Goal: Task Accomplishment & Management: Use online tool/utility

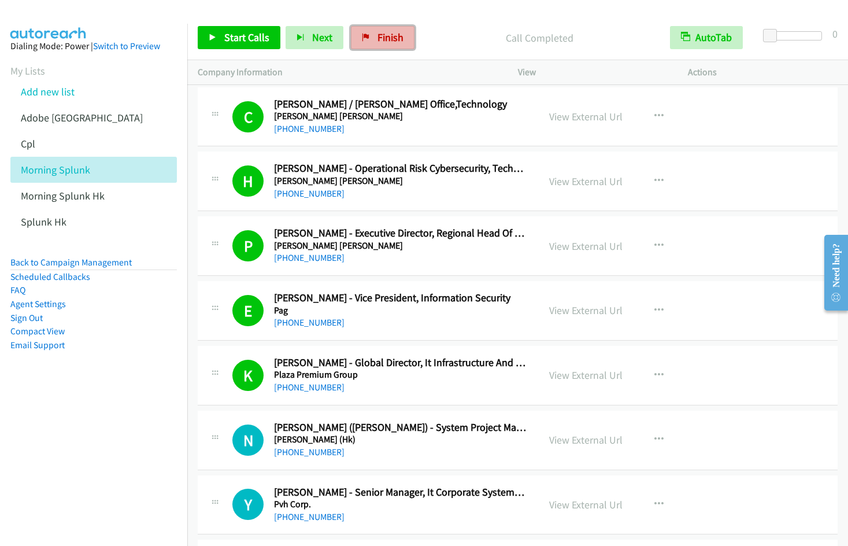
click at [370, 38] on link "Finish" at bounding box center [383, 37] width 64 height 23
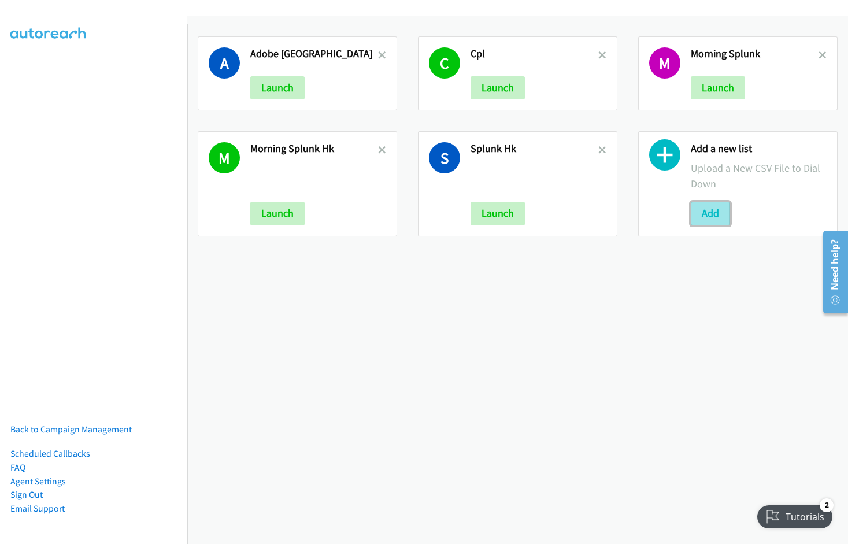
click at [699, 211] on button "Add" at bounding box center [710, 213] width 39 height 23
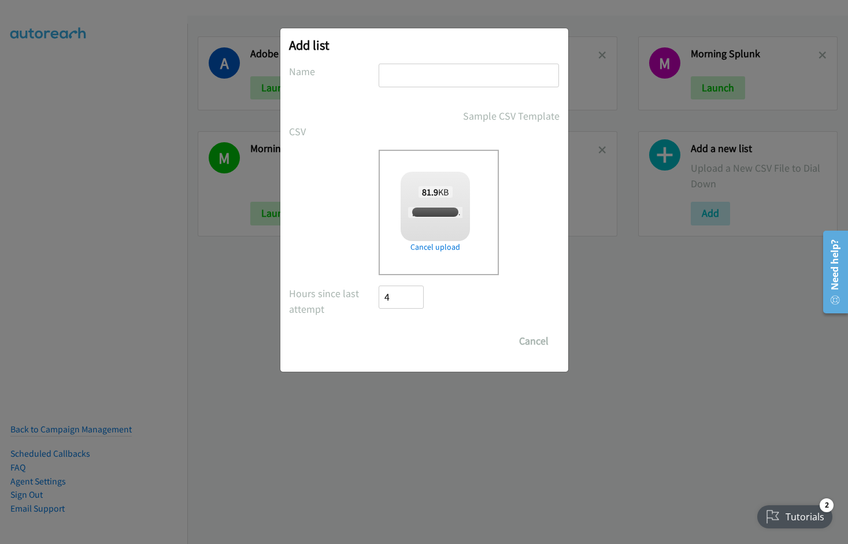
click at [401, 71] on input "text" at bounding box center [469, 76] width 180 height 24
checkbox input "true"
type input "Adobe [GEOGRAPHIC_DATA] Afternoon"
click at [379, 330] on input "Save List" at bounding box center [409, 341] width 61 height 23
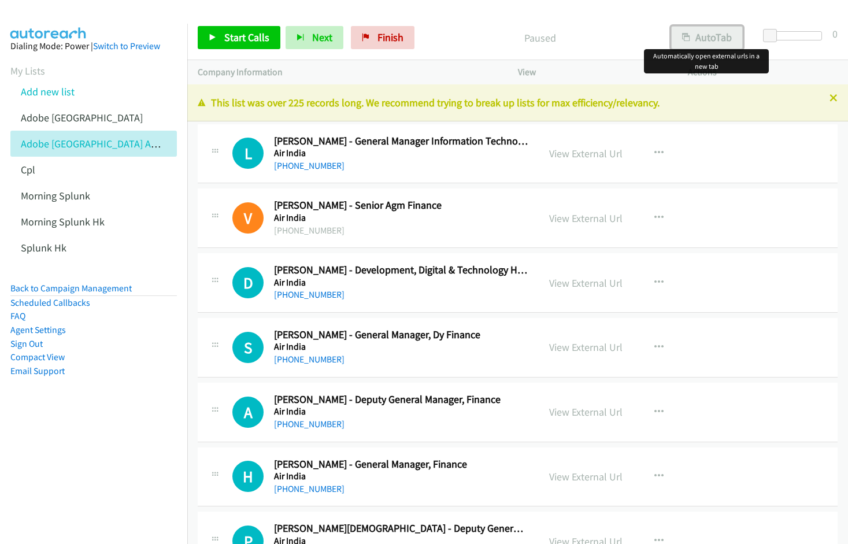
click at [702, 43] on button "AutoTab" at bounding box center [707, 37] width 72 height 23
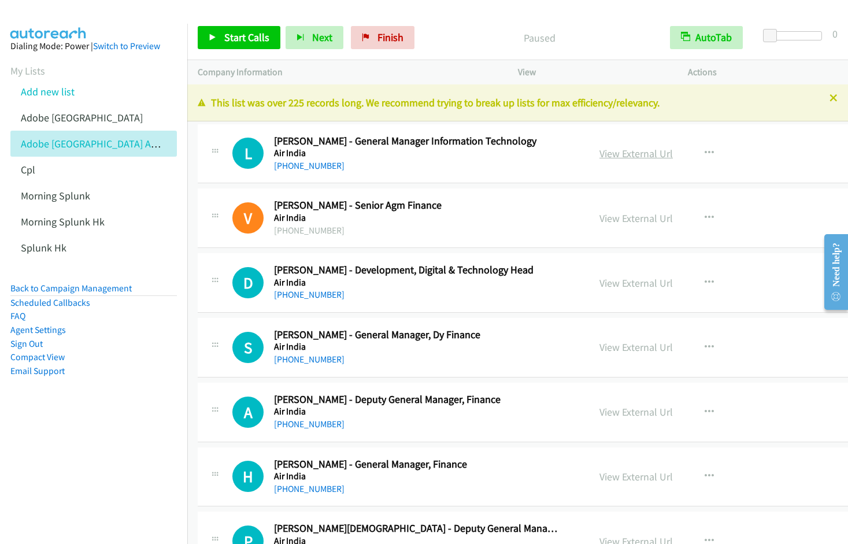
click at [621, 156] on link "View External Url" at bounding box center [636, 153] width 73 height 13
click at [242, 42] on span "Start Calls" at bounding box center [246, 37] width 45 height 13
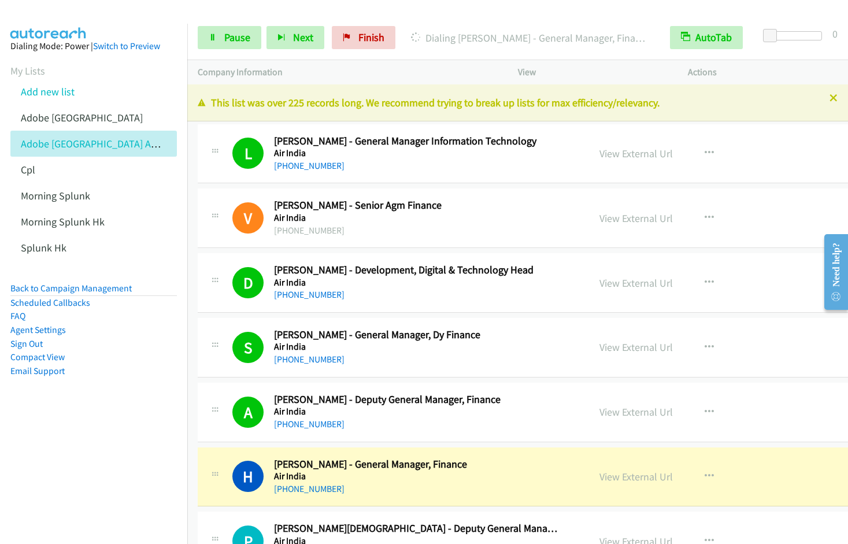
scroll to position [394, 0]
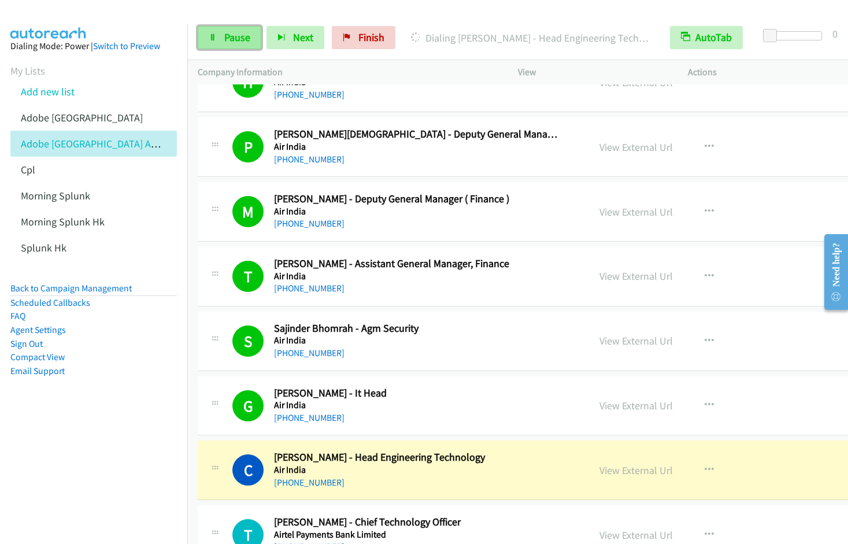
click at [243, 39] on span "Pause" at bounding box center [237, 37] width 26 height 13
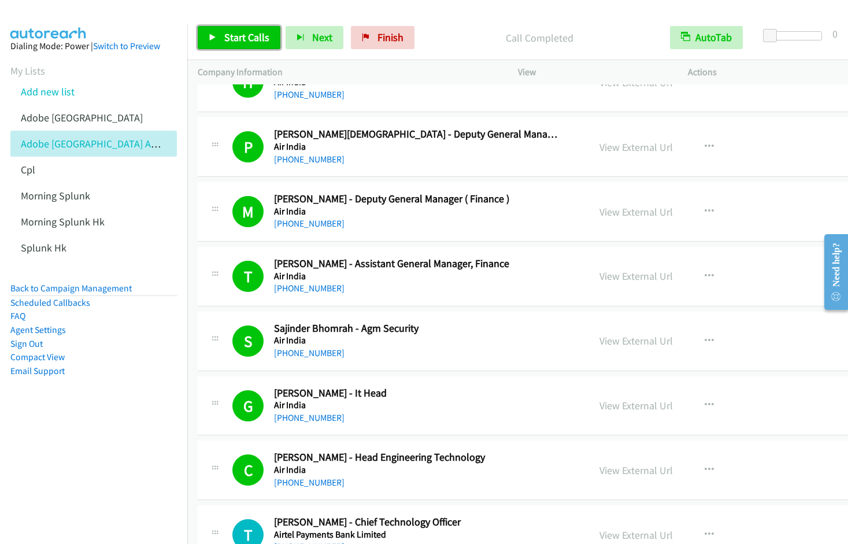
click at [241, 39] on span "Start Calls" at bounding box center [246, 37] width 45 height 13
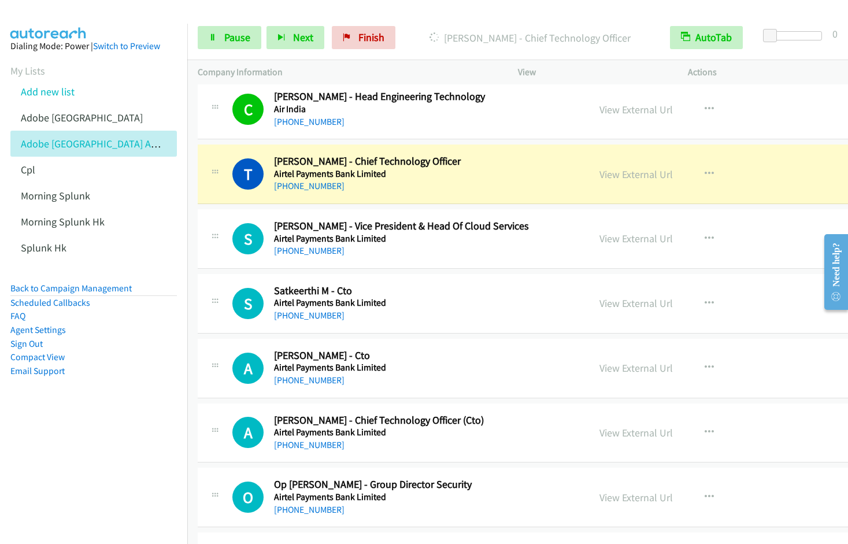
scroll to position [743, 0]
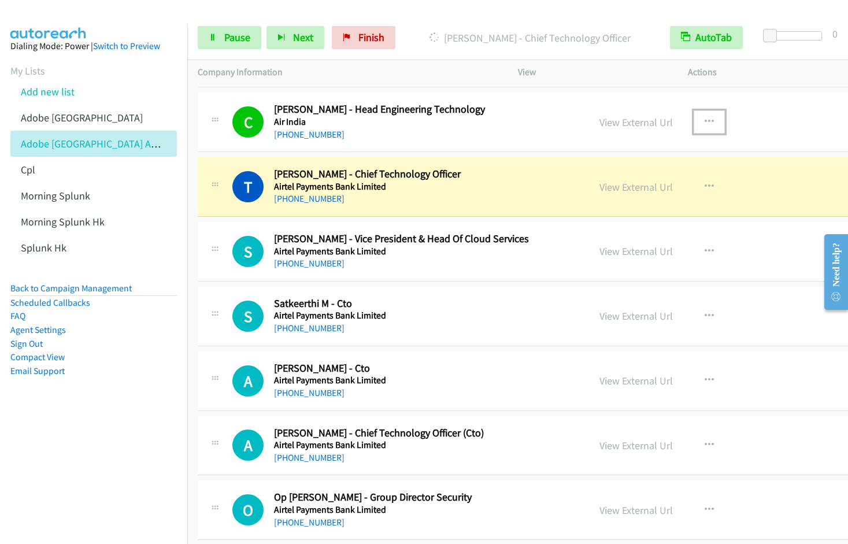
click at [705, 119] on icon "button" at bounding box center [709, 121] width 9 height 9
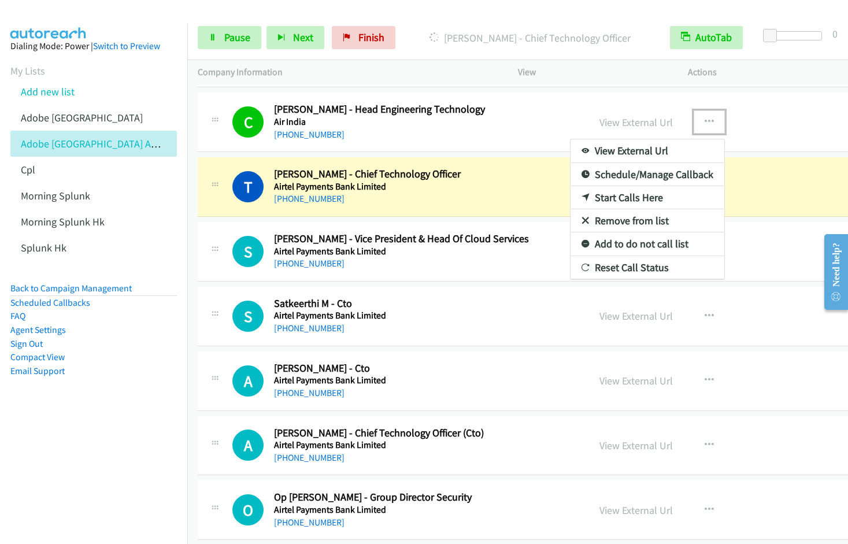
click at [603, 219] on link "Remove from list" at bounding box center [648, 220] width 154 height 23
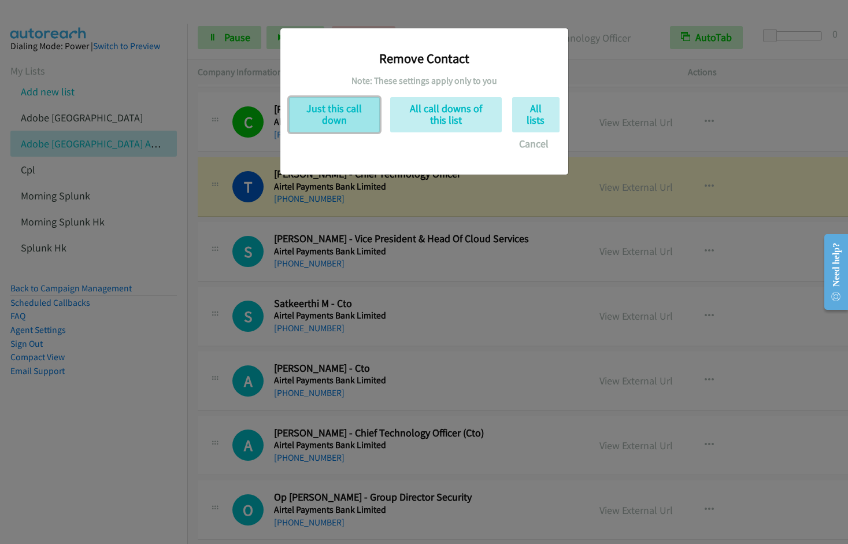
click at [316, 113] on button "Just this call down" at bounding box center [334, 114] width 91 height 35
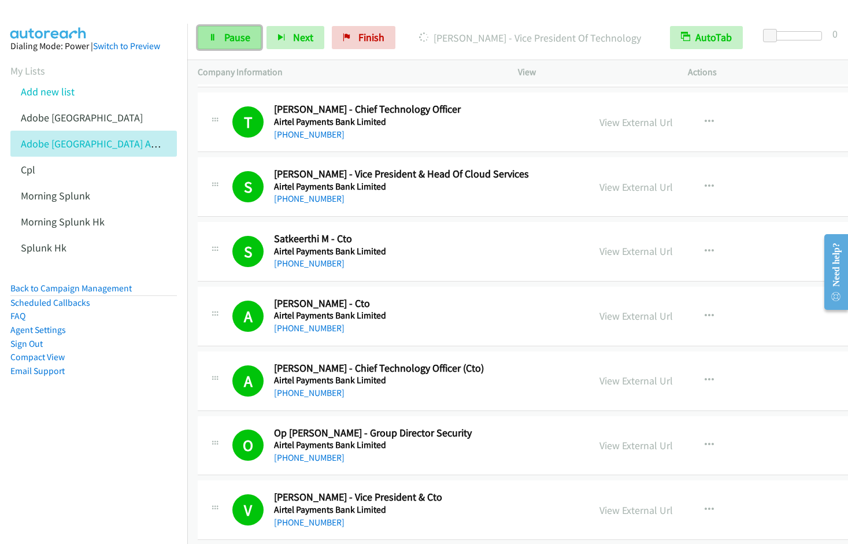
drag, startPoint x: 211, startPoint y: 39, endPoint x: 236, endPoint y: 32, distance: 25.8
click at [211, 39] on icon at bounding box center [213, 38] width 8 height 8
click at [254, 34] on span "Start Calls" at bounding box center [246, 37] width 45 height 13
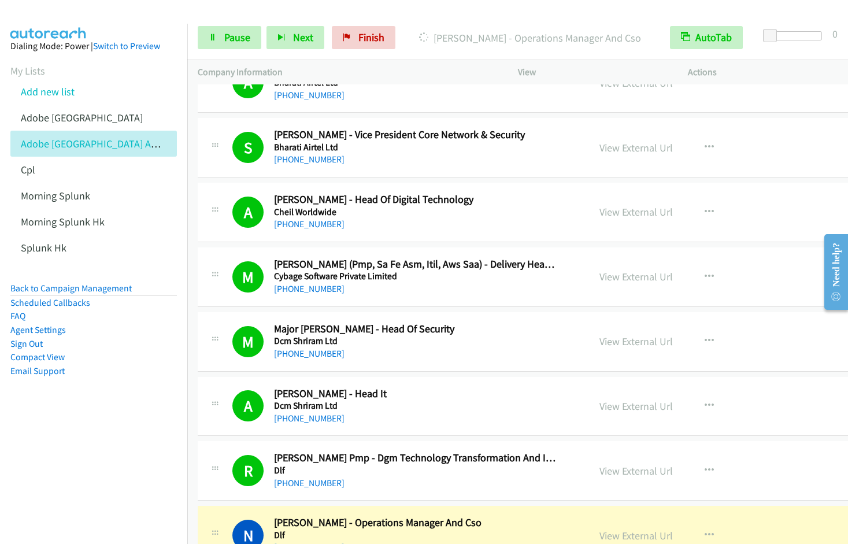
scroll to position [2211, 0]
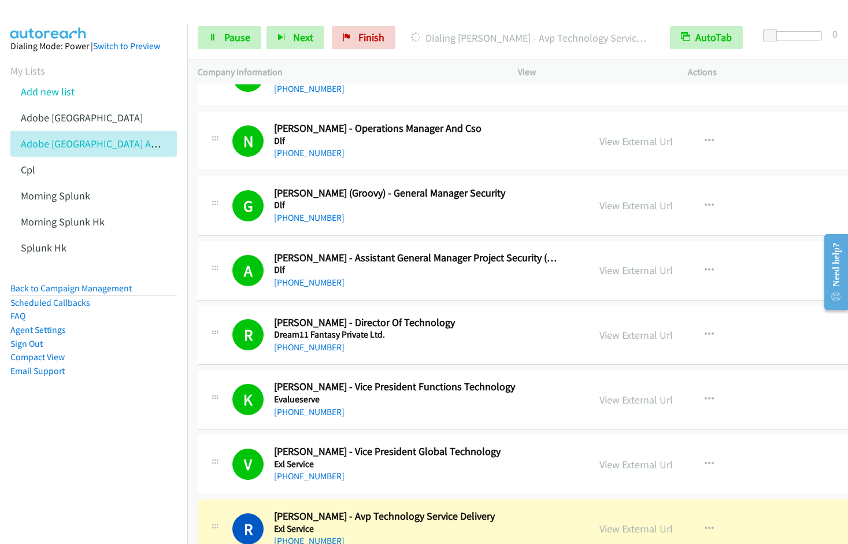
drag, startPoint x: 123, startPoint y: 456, endPoint x: 309, endPoint y: 371, distance: 204.5
click at [123, 455] on nav "Dialing Mode: Power | Switch to Preview My Lists Add new list Adobe India Adobe…" at bounding box center [94, 296] width 188 height 544
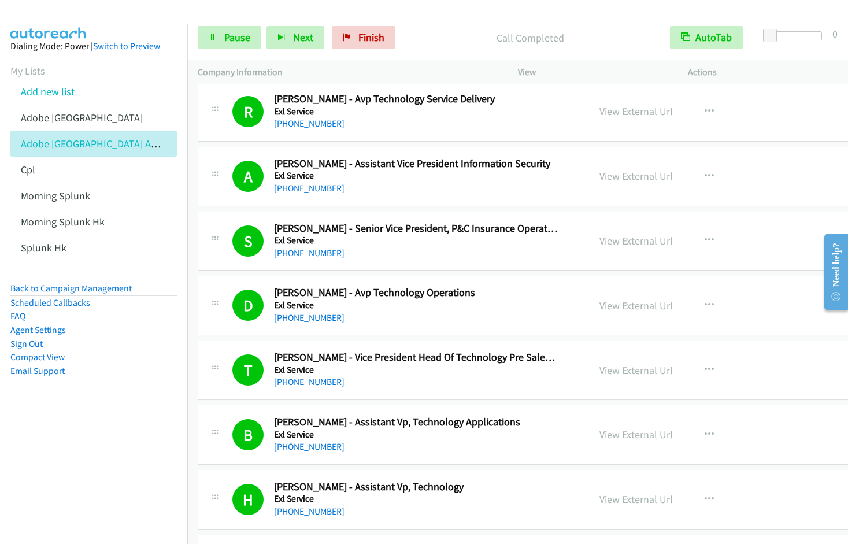
scroll to position [3023, 0]
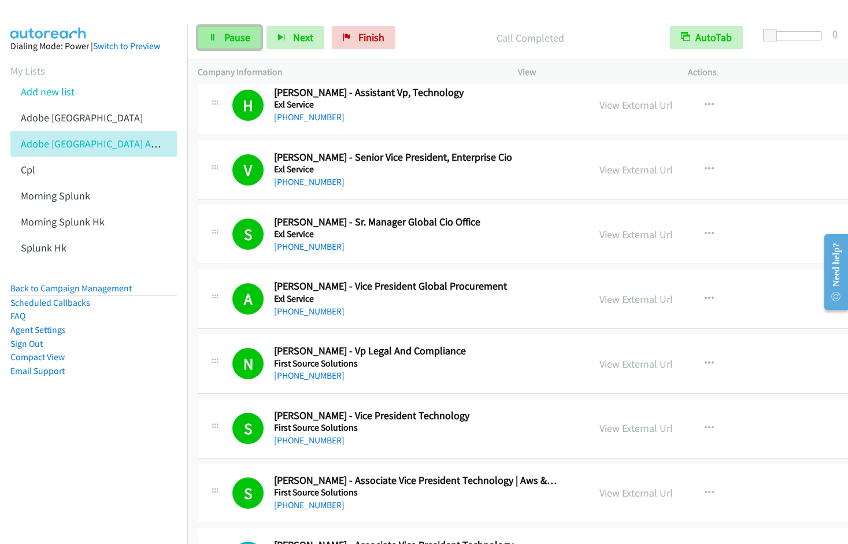
click at [226, 32] on span "Pause" at bounding box center [237, 37] width 26 height 13
click at [233, 36] on span "Start Calls" at bounding box center [246, 37] width 45 height 13
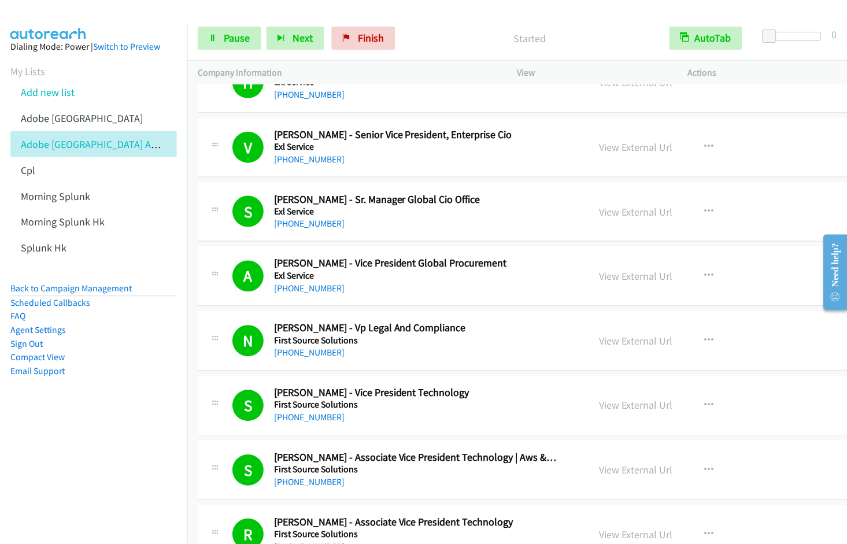
scroll to position [3441, 0]
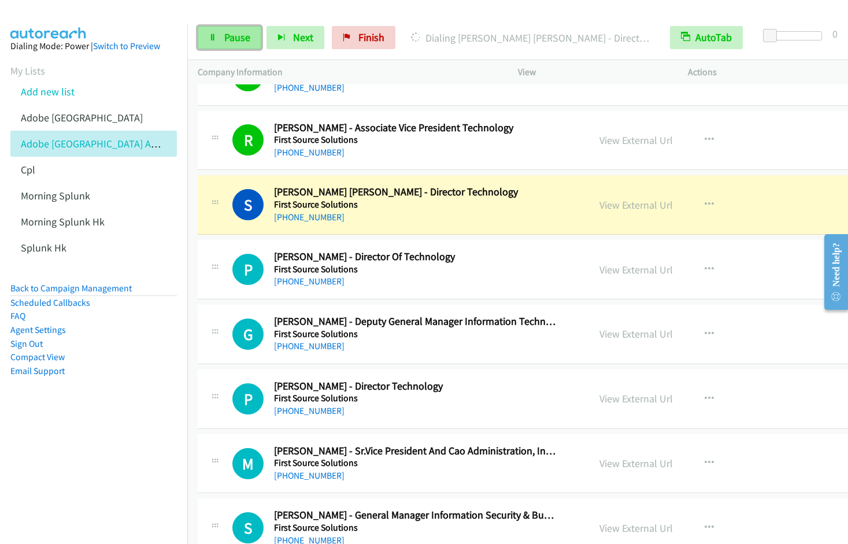
click at [214, 36] on icon at bounding box center [213, 38] width 8 height 8
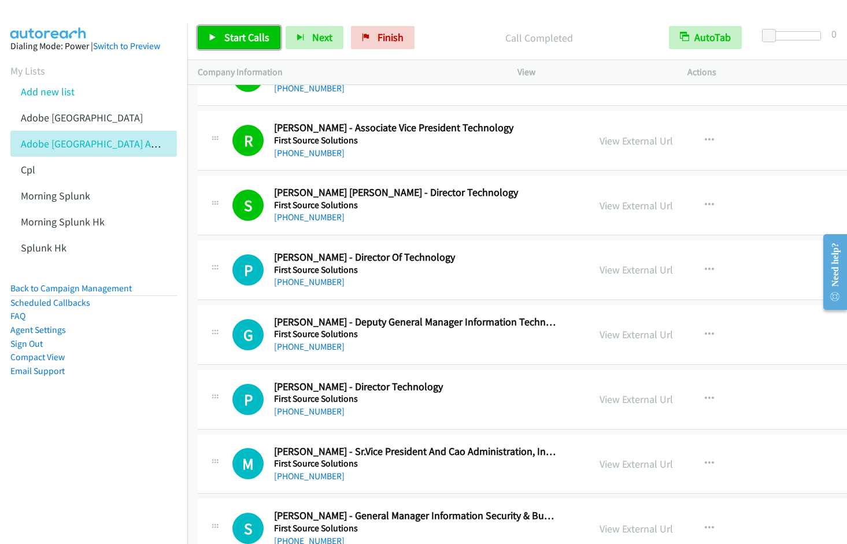
click at [234, 43] on span "Start Calls" at bounding box center [246, 37] width 45 height 13
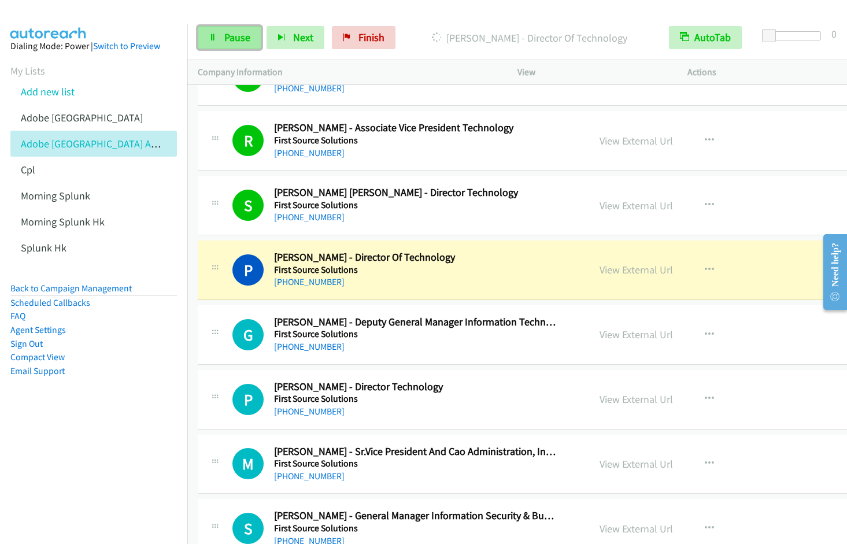
click at [234, 37] on span "Pause" at bounding box center [237, 37] width 26 height 13
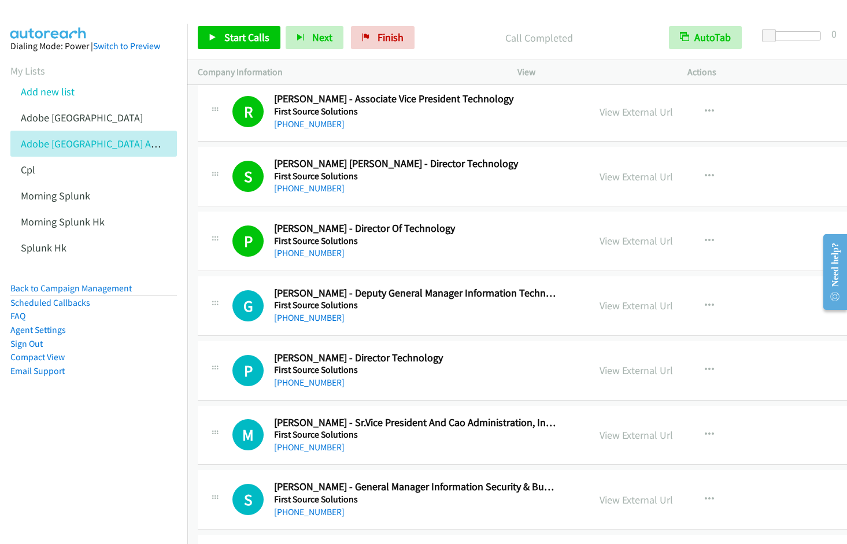
scroll to position [3543, 0]
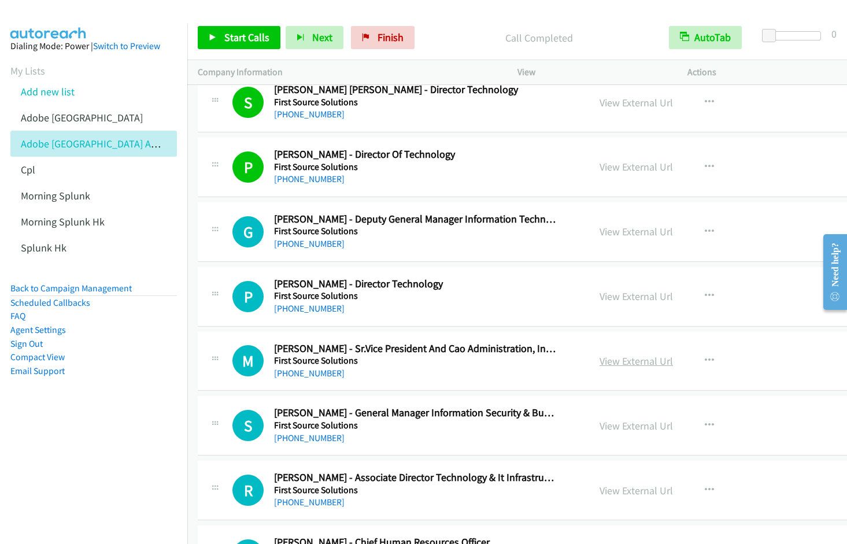
click at [641, 364] on link "View External Url" at bounding box center [636, 361] width 73 height 13
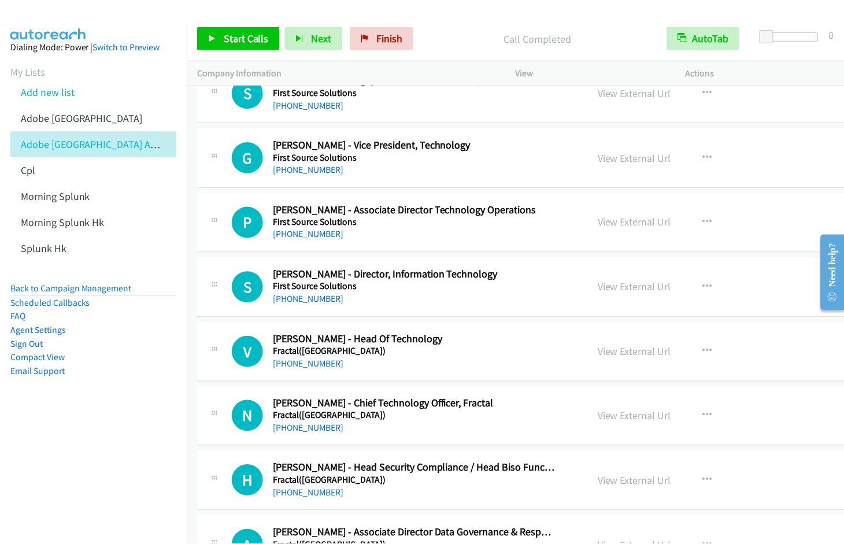
scroll to position [4572, 0]
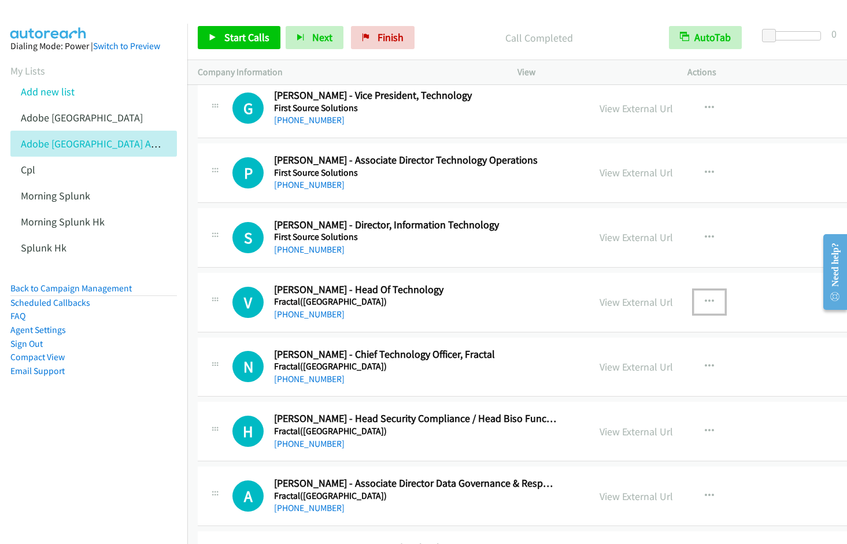
click at [705, 302] on icon "button" at bounding box center [709, 301] width 9 height 9
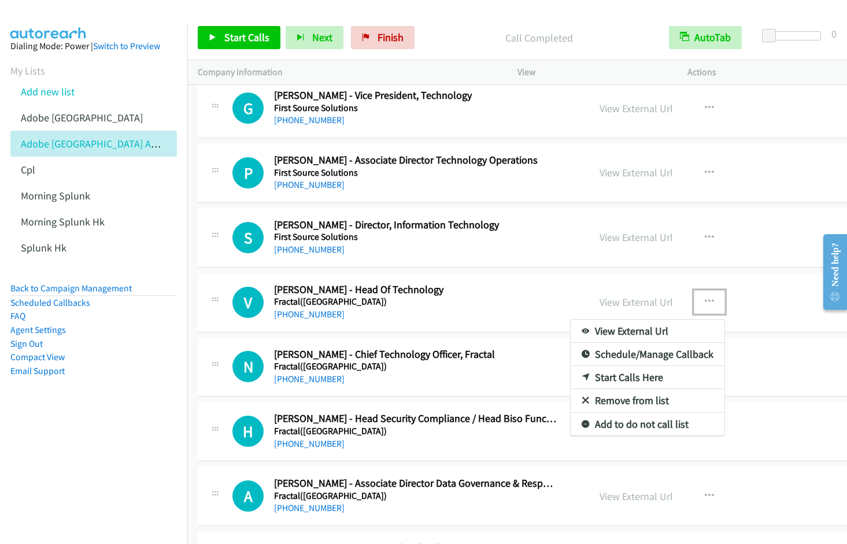
click at [636, 377] on link "Start Calls Here" at bounding box center [648, 377] width 154 height 23
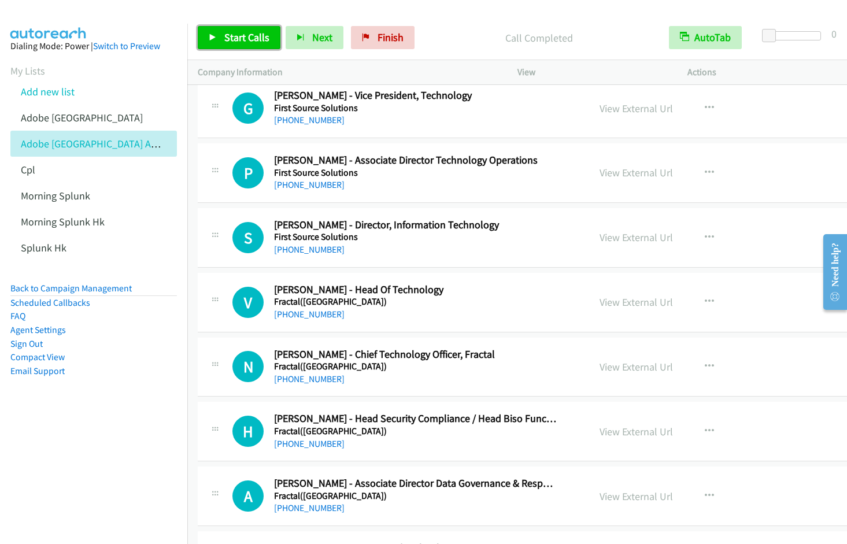
click at [245, 37] on span "Start Calls" at bounding box center [246, 37] width 45 height 13
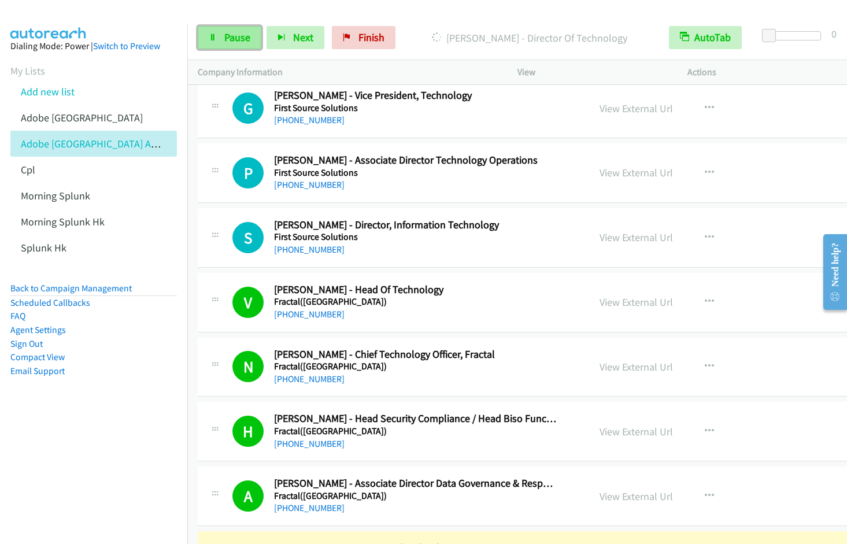
click at [225, 39] on span "Pause" at bounding box center [237, 37] width 26 height 13
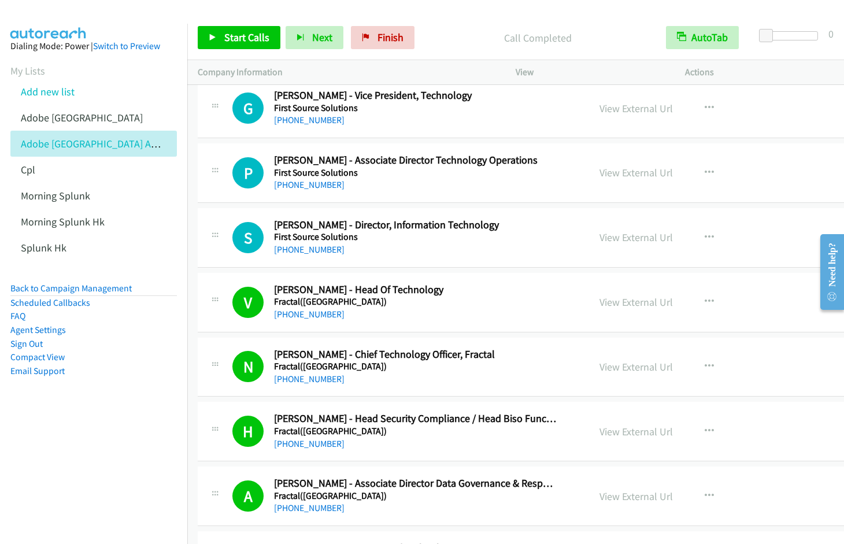
scroll to position [4966, 0]
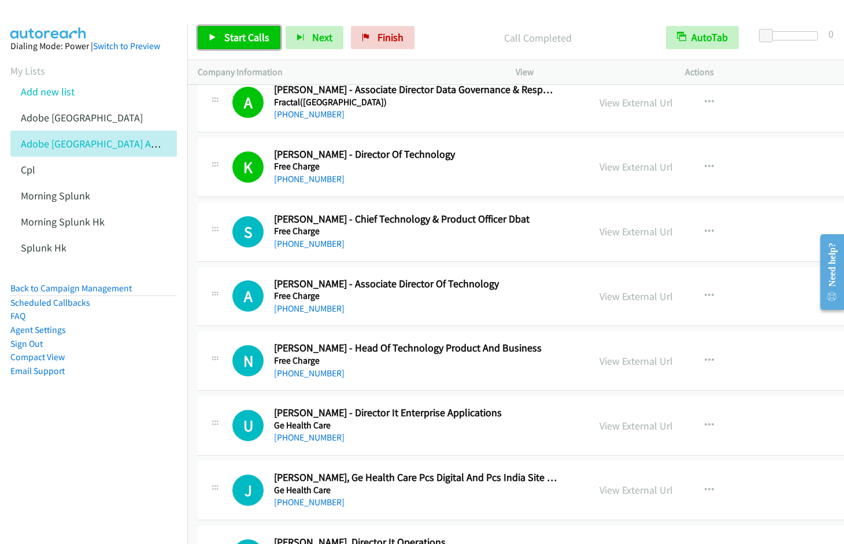
click at [227, 40] on span "Start Calls" at bounding box center [246, 37] width 45 height 13
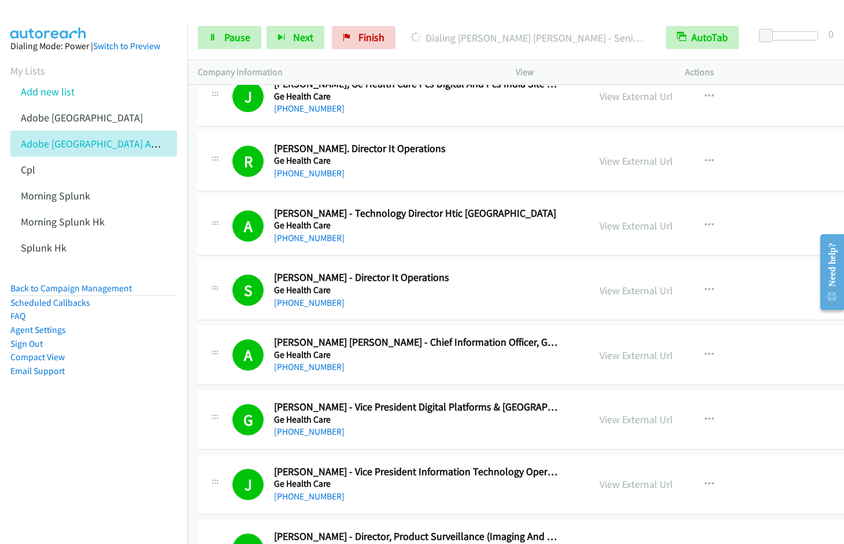
scroll to position [5754, 0]
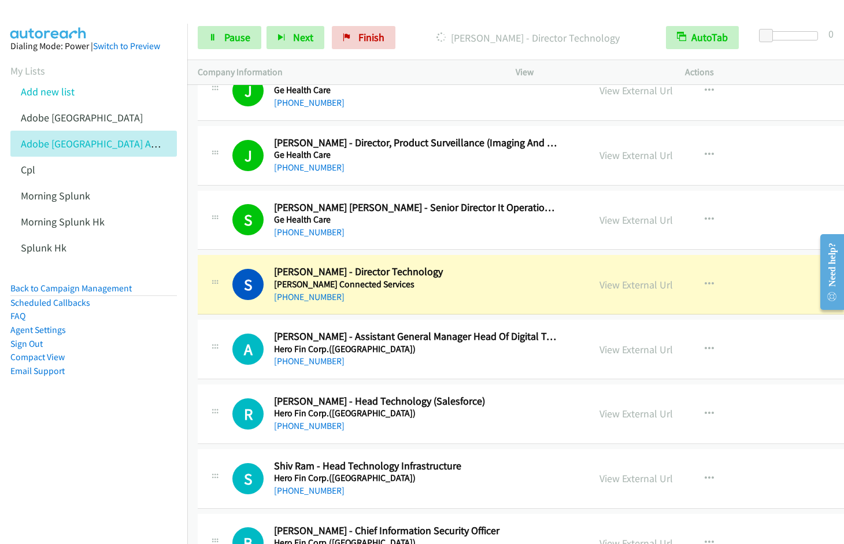
drag, startPoint x: 66, startPoint y: 429, endPoint x: 161, endPoint y: 307, distance: 154.6
click at [65, 429] on aside "Dialing Mode: Power | Switch to Preview My Lists Add new list Adobe India Adobe…" at bounding box center [93, 227] width 187 height 407
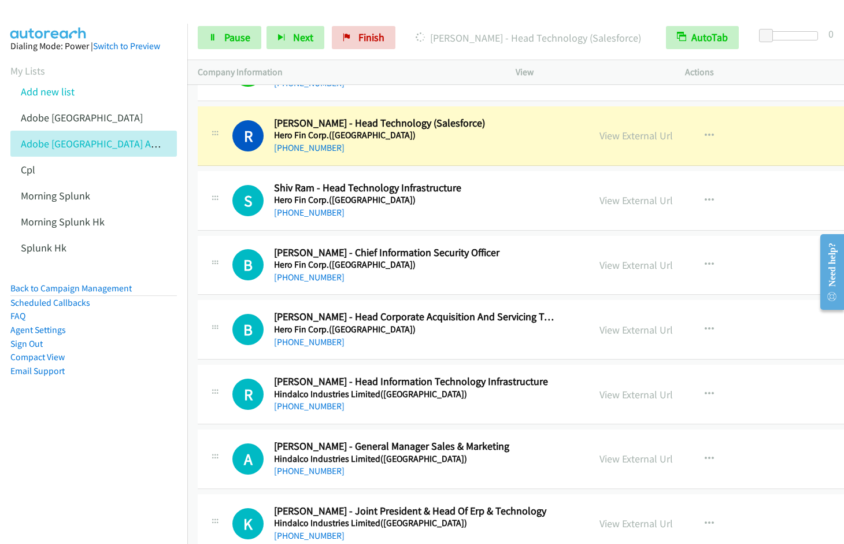
scroll to position [6026, 0]
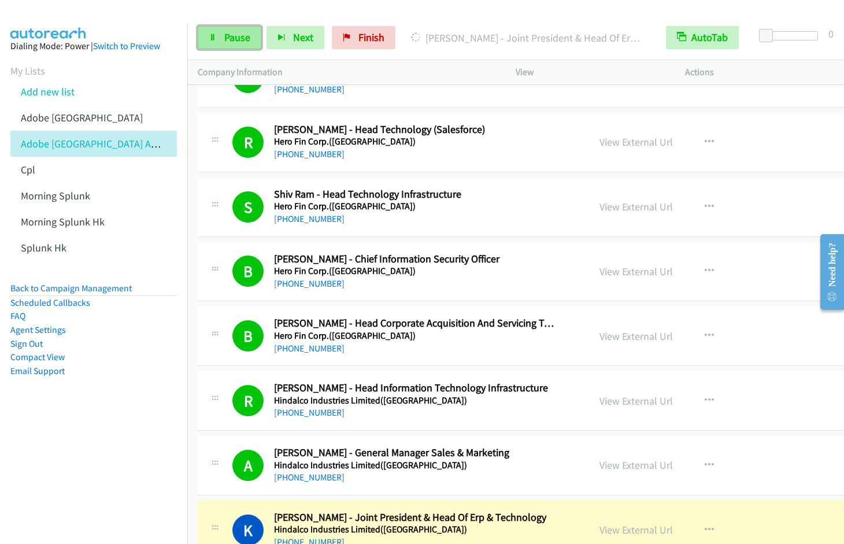
click at [221, 33] on link "Pause" at bounding box center [230, 37] width 64 height 23
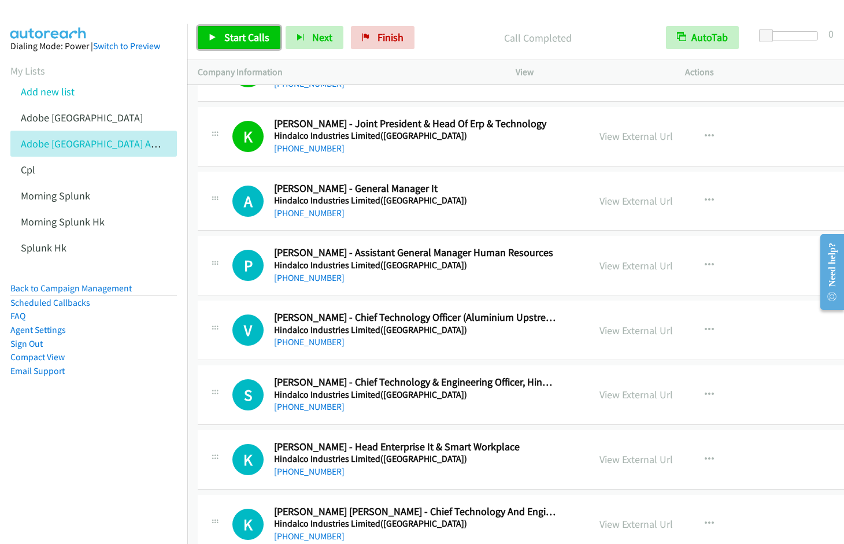
click at [250, 39] on span "Start Calls" at bounding box center [246, 37] width 45 height 13
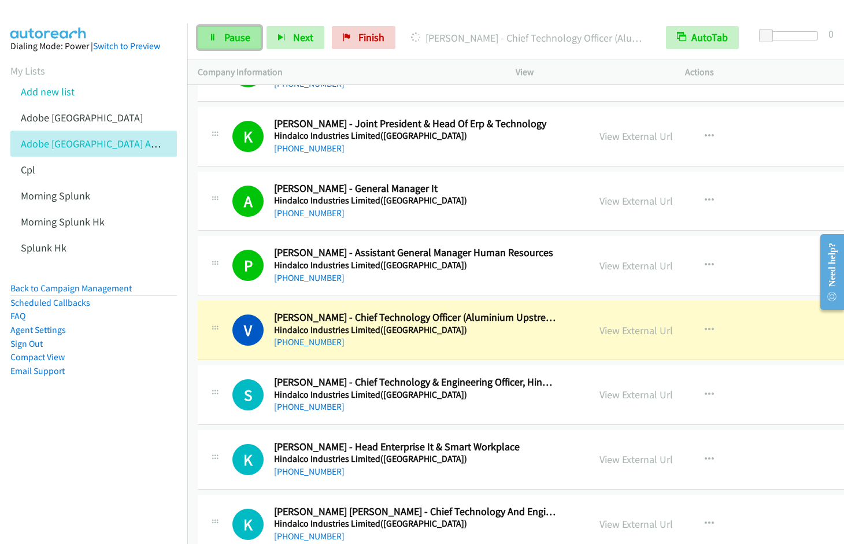
click at [226, 43] on span "Pause" at bounding box center [237, 37] width 26 height 13
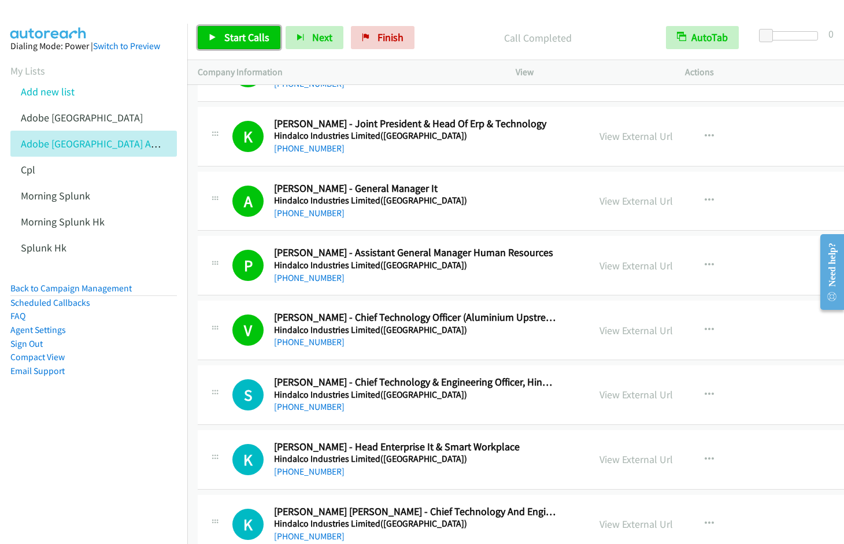
click at [226, 34] on span "Start Calls" at bounding box center [246, 37] width 45 height 13
click at [705, 331] on icon "button" at bounding box center [709, 330] width 9 height 9
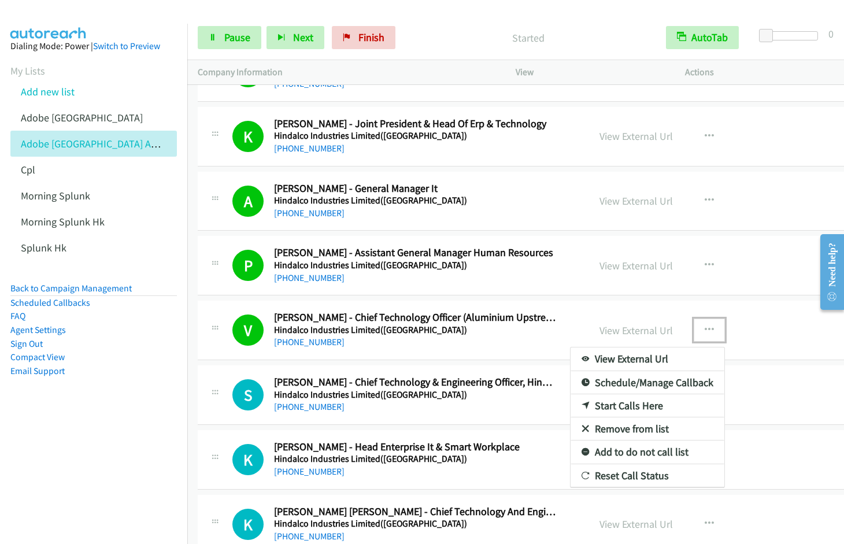
click at [632, 431] on link "Remove from list" at bounding box center [648, 429] width 154 height 23
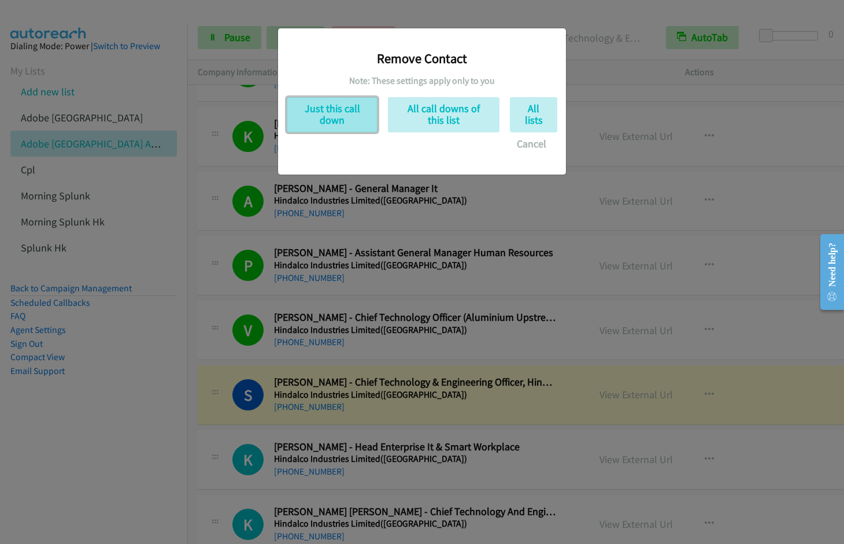
click at [339, 108] on button "Just this call down" at bounding box center [332, 114] width 91 height 35
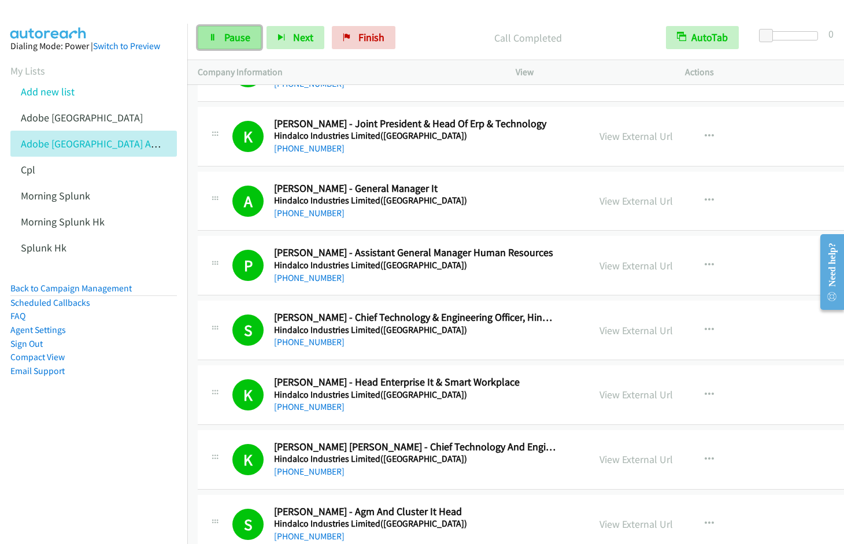
click at [232, 38] on span "Pause" at bounding box center [237, 37] width 26 height 13
click at [256, 36] on span "Start Calls" at bounding box center [246, 37] width 45 height 13
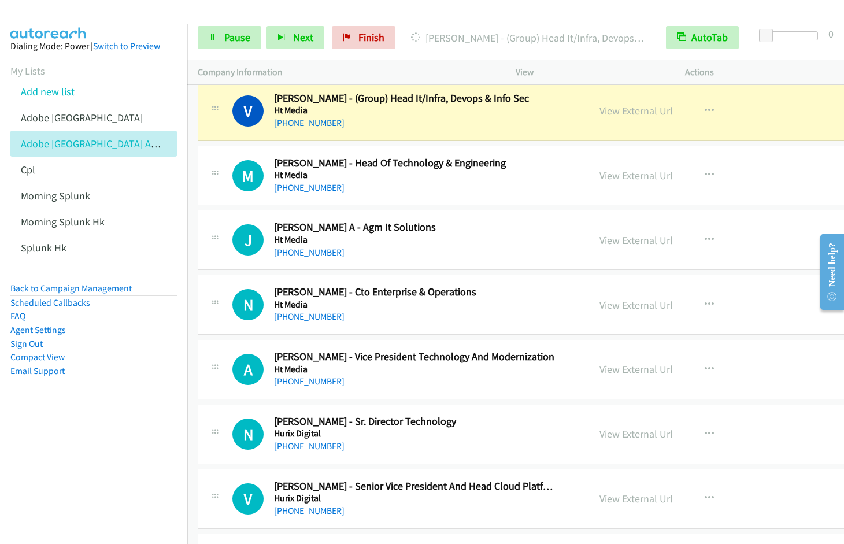
scroll to position [7448, 0]
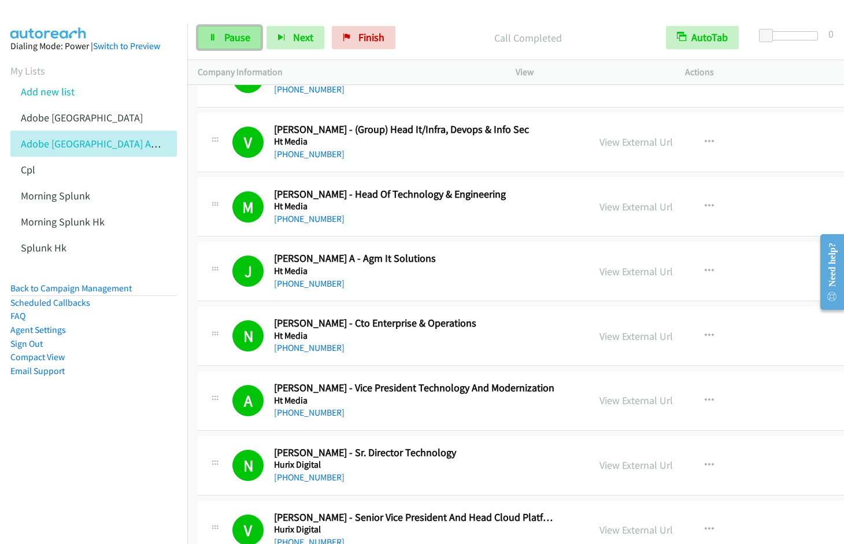
click at [211, 40] on icon at bounding box center [213, 38] width 8 height 8
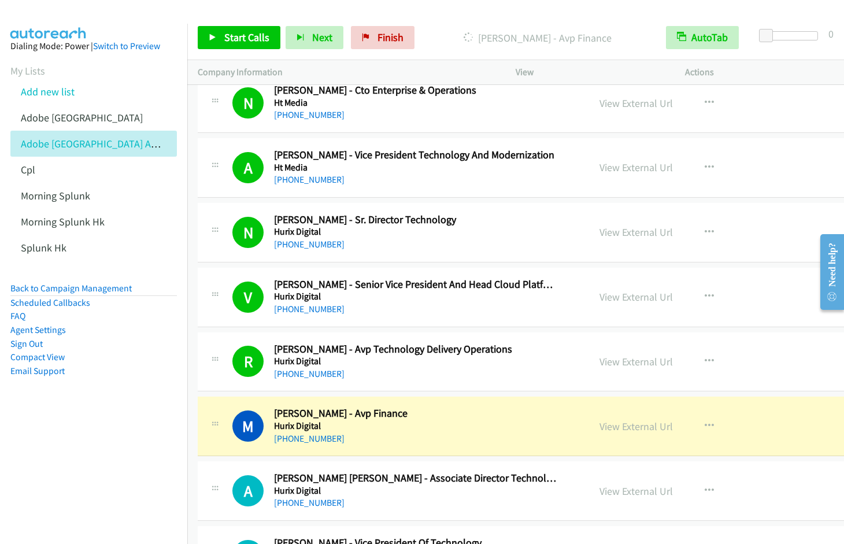
scroll to position [7750, 0]
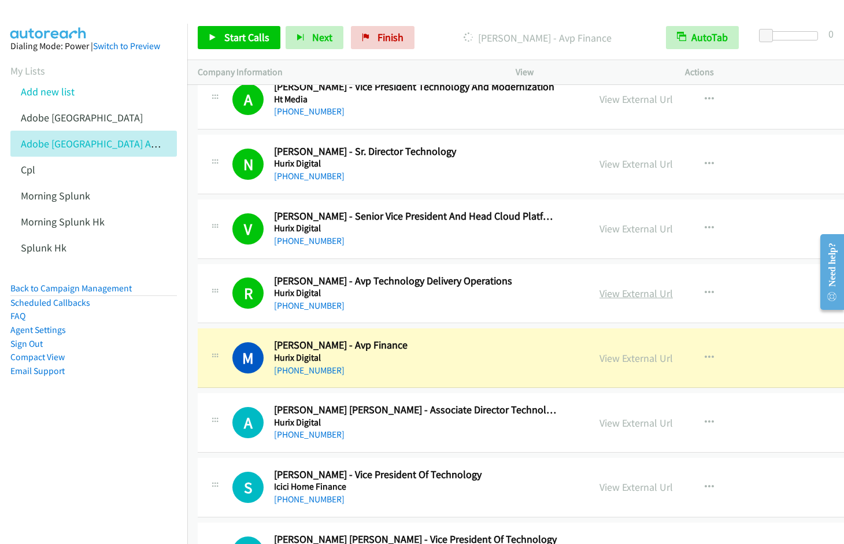
click at [613, 297] on link "View External Url" at bounding box center [636, 293] width 73 height 13
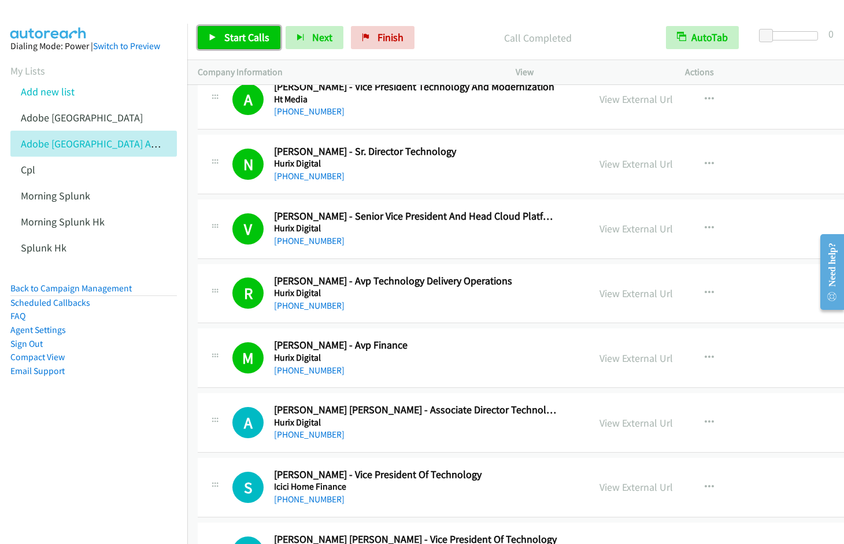
click at [235, 39] on span "Start Calls" at bounding box center [246, 37] width 45 height 13
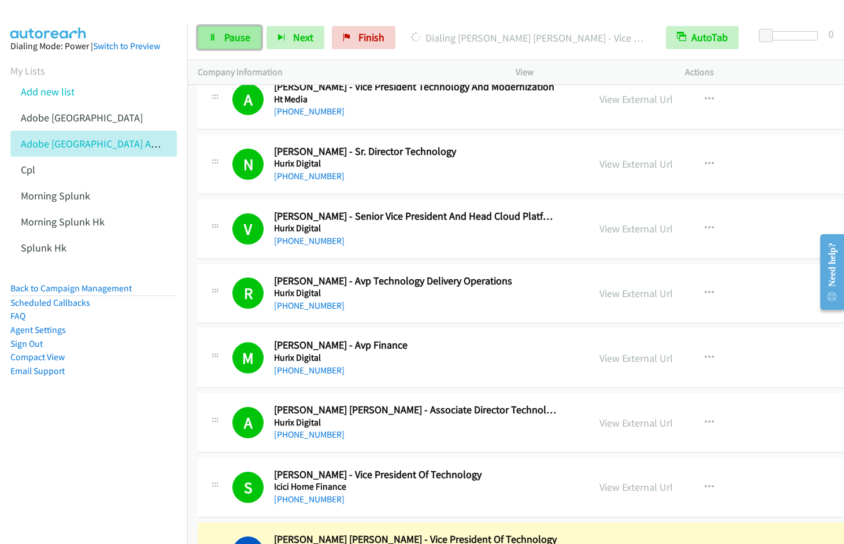
click at [224, 34] on span "Pause" at bounding box center [237, 37] width 26 height 13
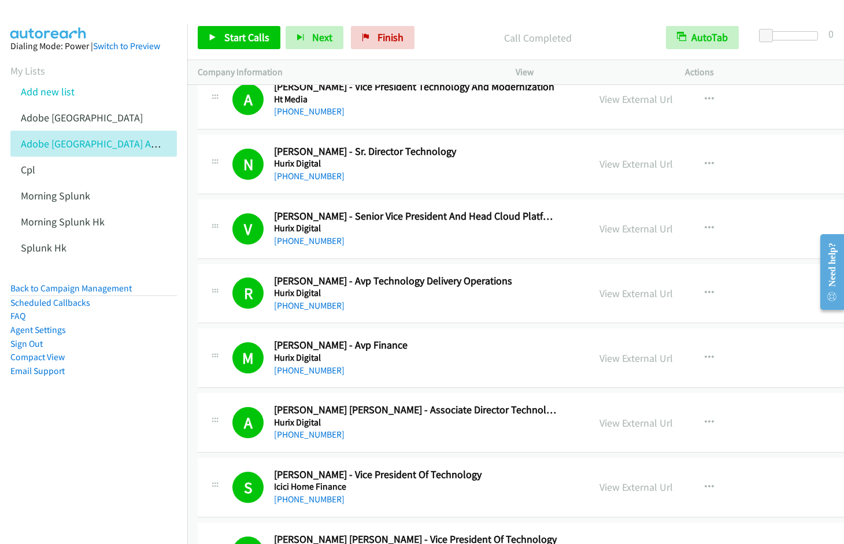
drag, startPoint x: 125, startPoint y: 510, endPoint x: 354, endPoint y: 441, distance: 239.1
click at [125, 509] on nav "Dialing Mode: Power | Switch to Preview My Lists Add new list Adobe India Adobe…" at bounding box center [94, 296] width 188 height 544
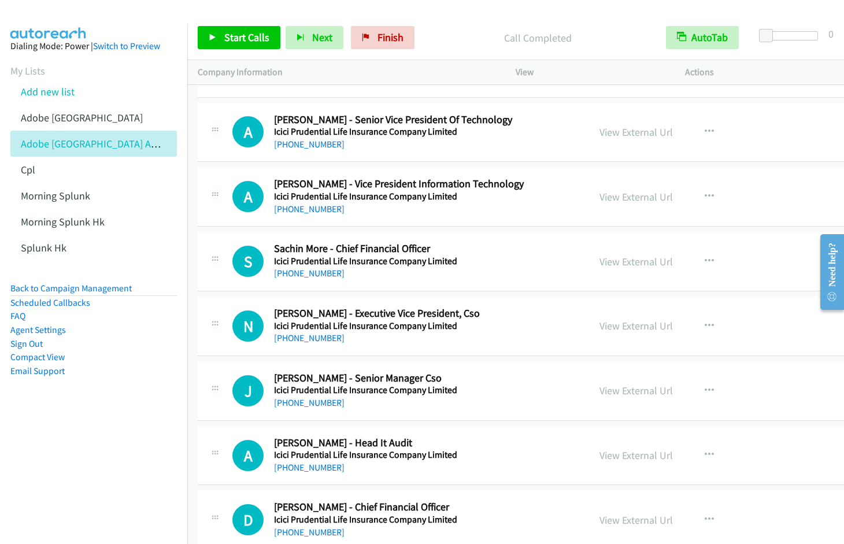
scroll to position [8236, 0]
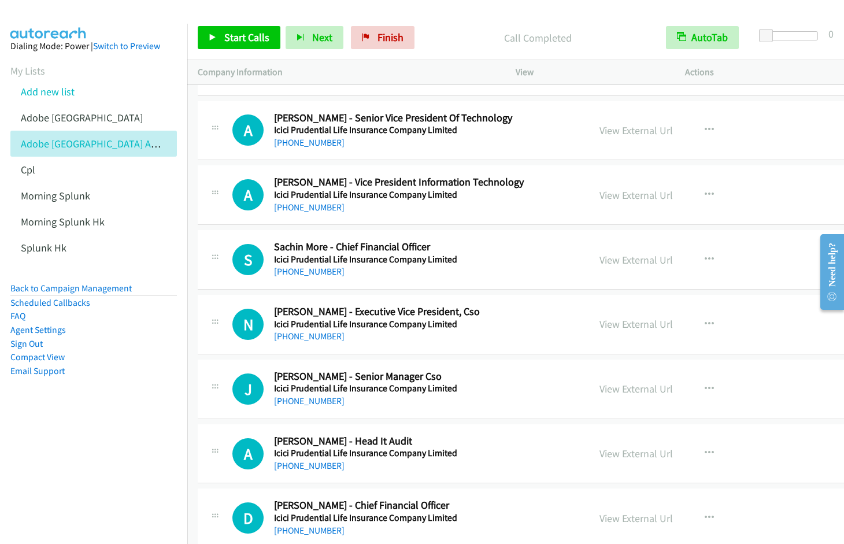
click at [82, 468] on nav "Dialing Mode: Power | Switch to Preview My Lists Add new list Adobe India Adobe…" at bounding box center [94, 296] width 188 height 544
drag, startPoint x: 240, startPoint y: 30, endPoint x: 250, endPoint y: 42, distance: 15.2
click at [240, 30] on link "Start Calls" at bounding box center [239, 37] width 83 height 23
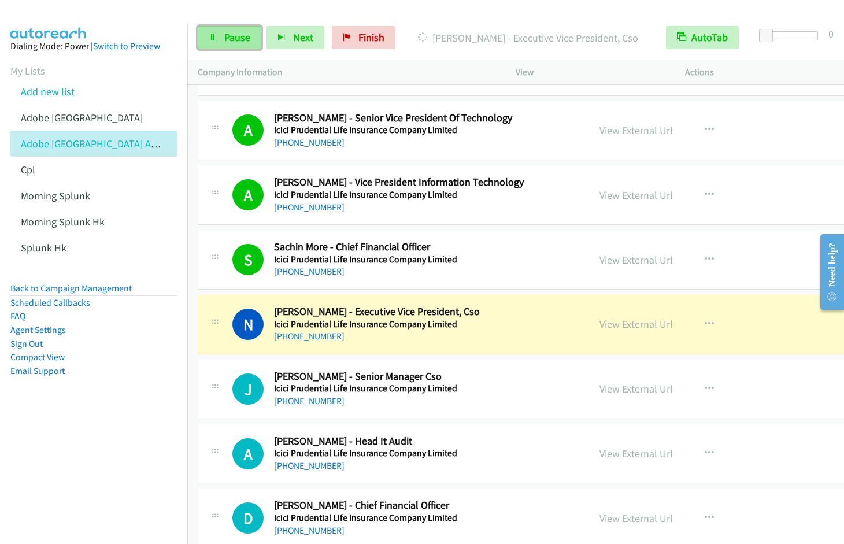
click at [222, 35] on link "Pause" at bounding box center [230, 37] width 64 height 23
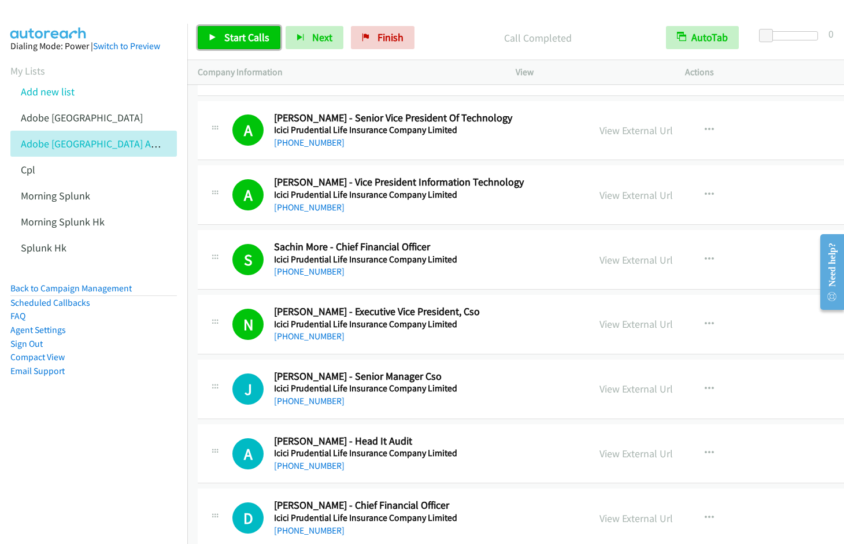
click at [219, 44] on link "Start Calls" at bounding box center [239, 37] width 83 height 23
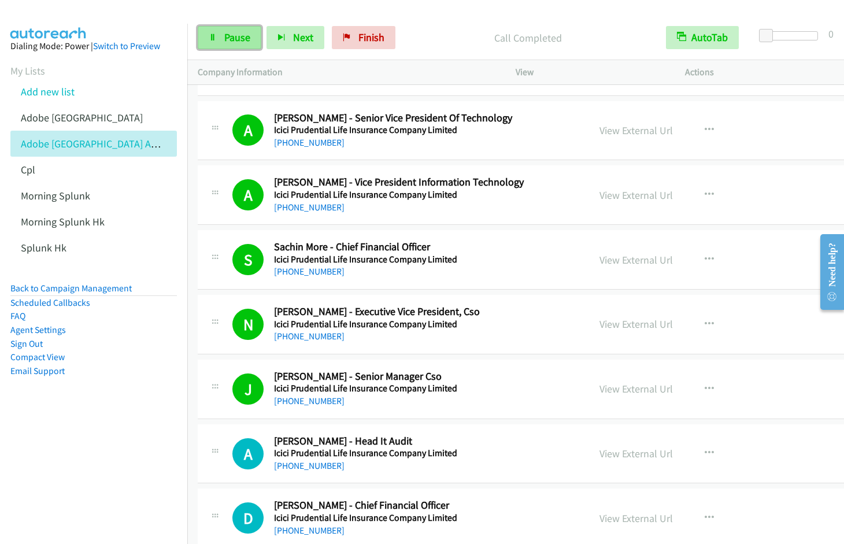
click at [223, 44] on link "Pause" at bounding box center [230, 37] width 64 height 23
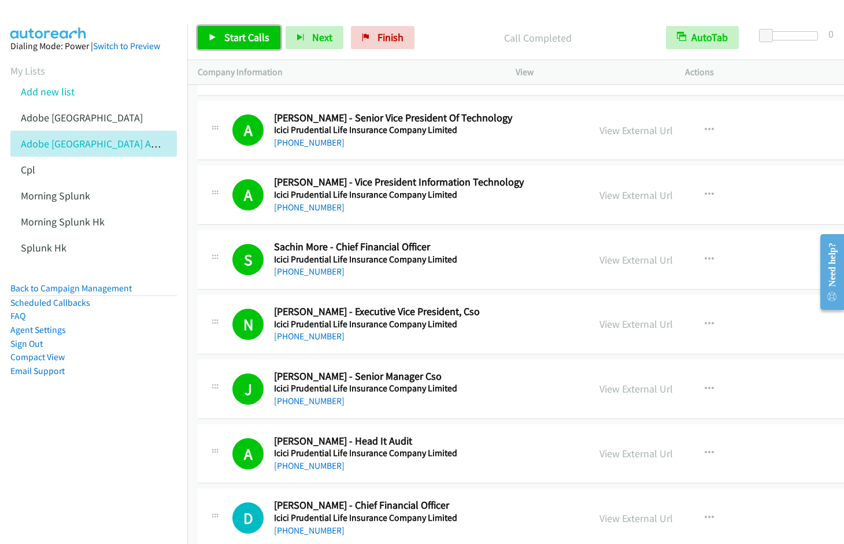
click at [241, 35] on span "Start Calls" at bounding box center [246, 37] width 45 height 13
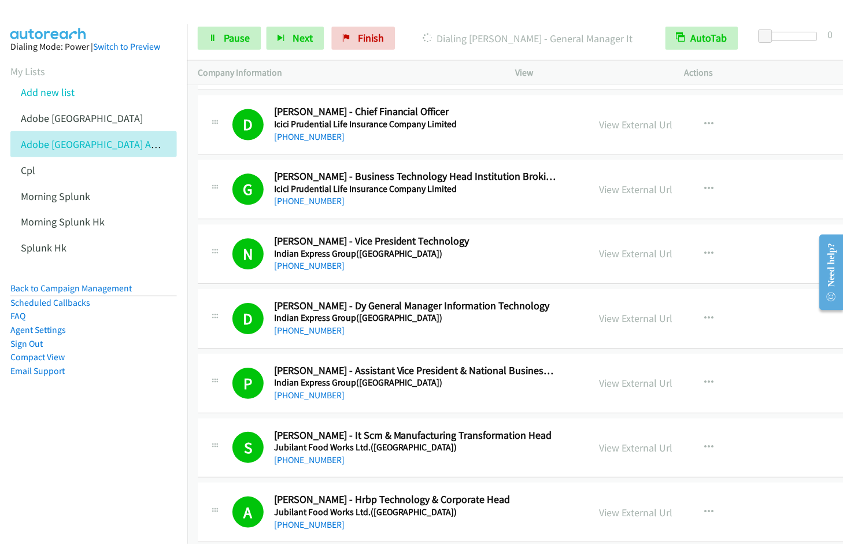
scroll to position [9024, 0]
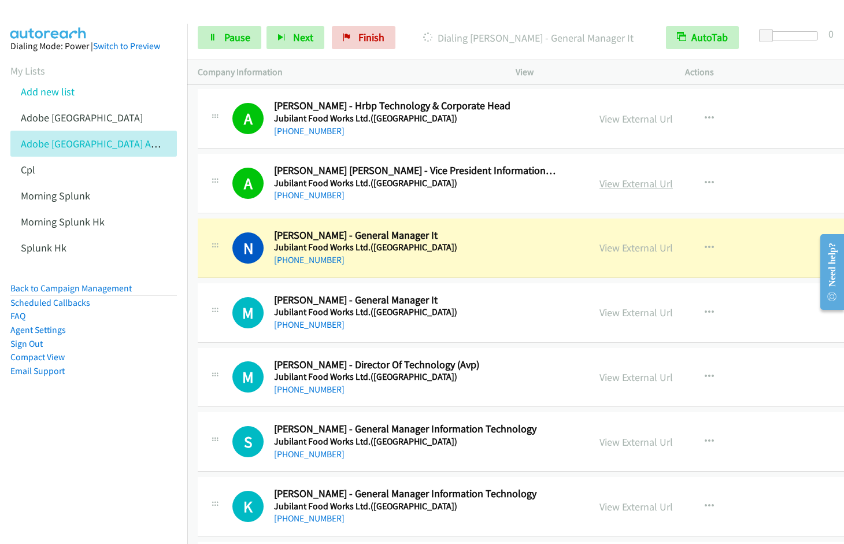
click at [621, 180] on link "View External Url" at bounding box center [636, 183] width 73 height 13
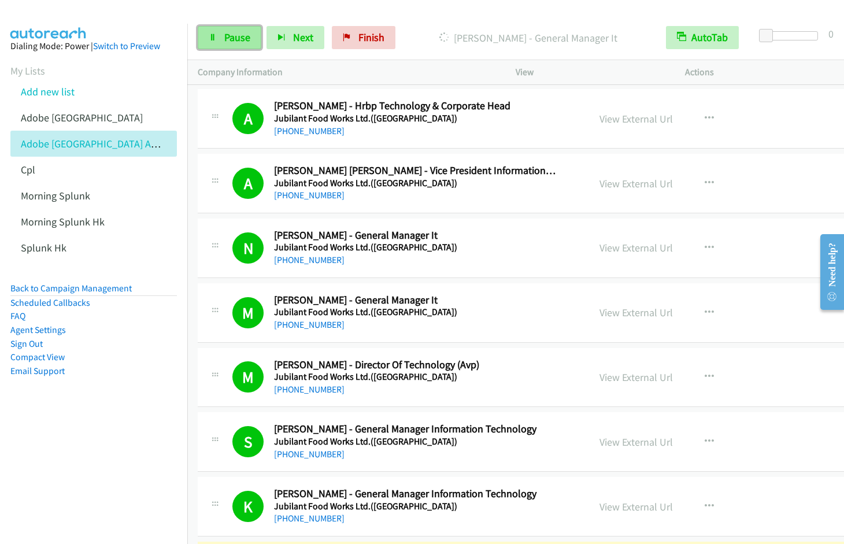
click at [226, 42] on span "Pause" at bounding box center [237, 37] width 26 height 13
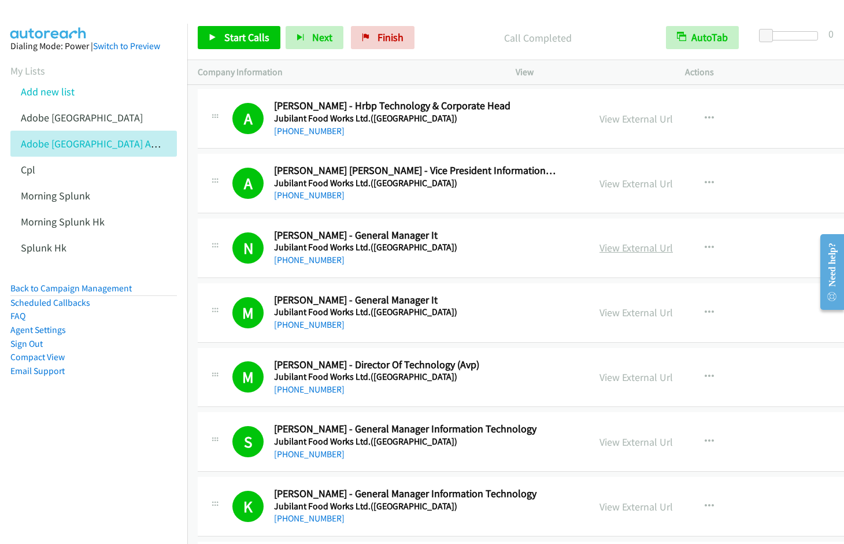
click at [639, 243] on link "View External Url" at bounding box center [636, 247] width 73 height 13
click at [627, 119] on link "View External Url" at bounding box center [636, 118] width 73 height 13
click at [226, 34] on span "Start Calls" at bounding box center [246, 37] width 45 height 13
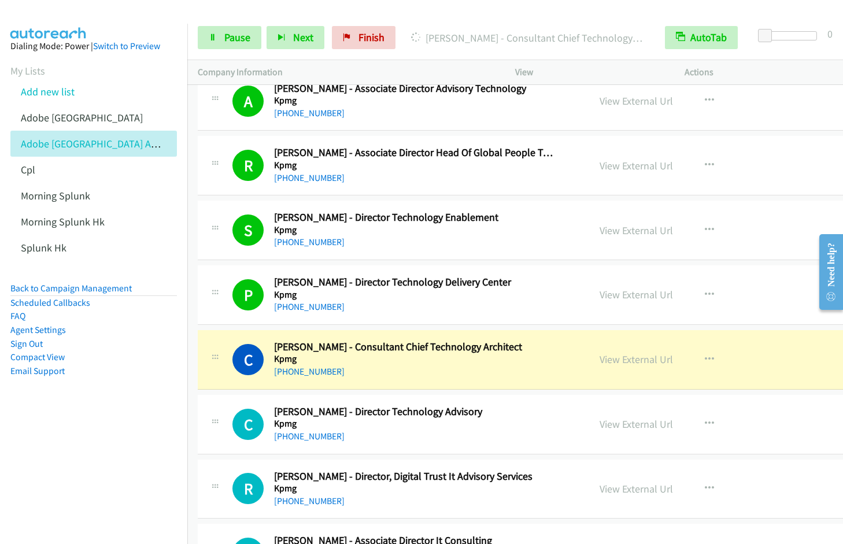
scroll to position [11052, 0]
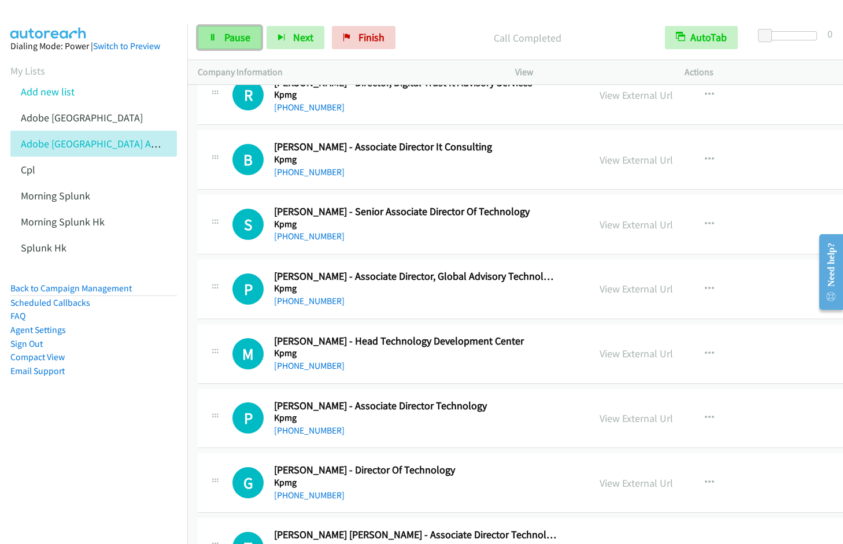
click at [224, 35] on span "Pause" at bounding box center [237, 37] width 26 height 13
click at [402, 32] on link "Finish" at bounding box center [383, 37] width 64 height 23
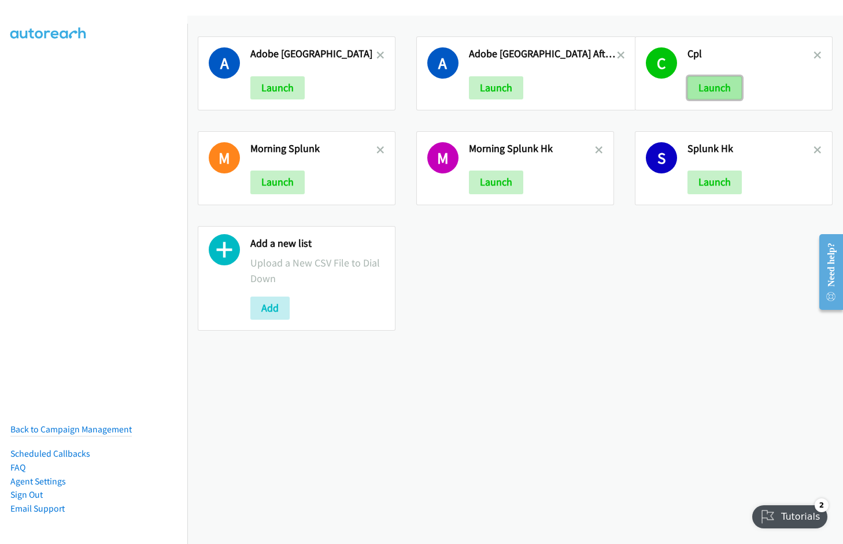
click at [714, 90] on button "Launch" at bounding box center [715, 87] width 54 height 23
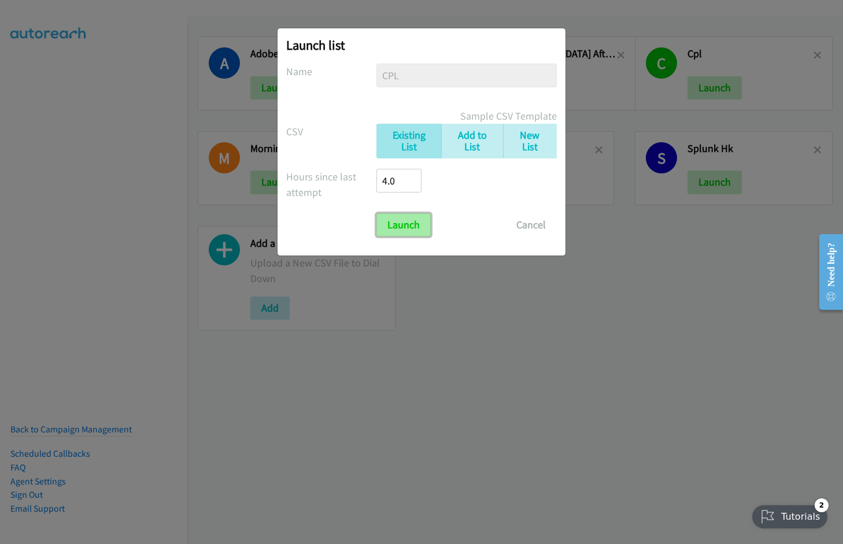
click at [405, 226] on input "Launch" at bounding box center [403, 224] width 54 height 23
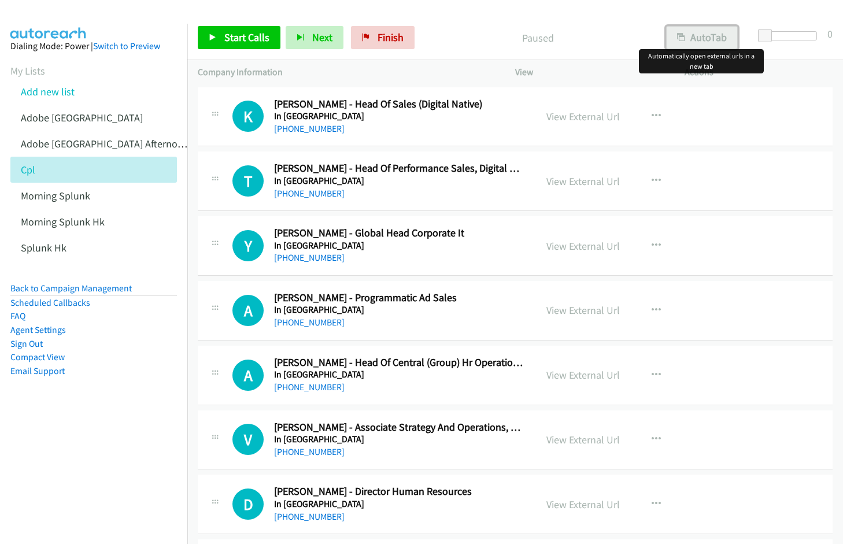
click at [700, 39] on button "AutoTab" at bounding box center [702, 37] width 72 height 23
click at [575, 117] on link "View External Url" at bounding box center [583, 116] width 73 height 13
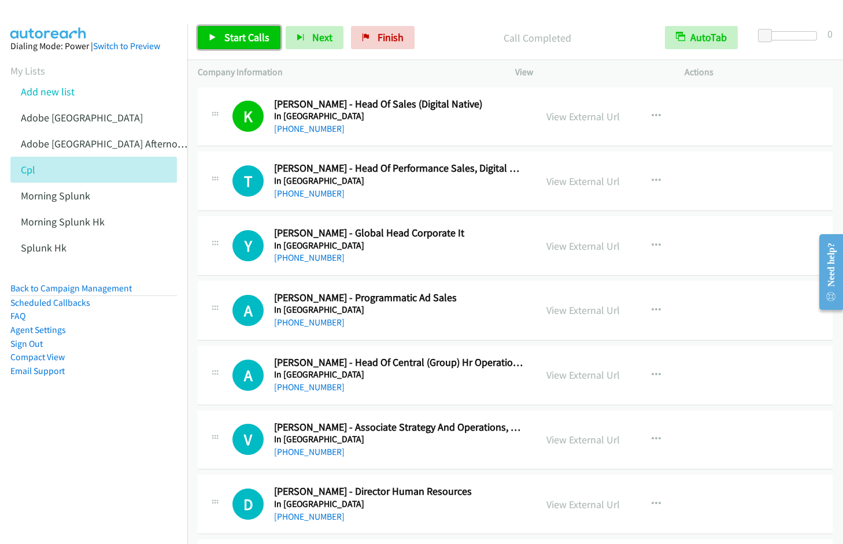
click at [243, 34] on span "Start Calls" at bounding box center [246, 37] width 45 height 13
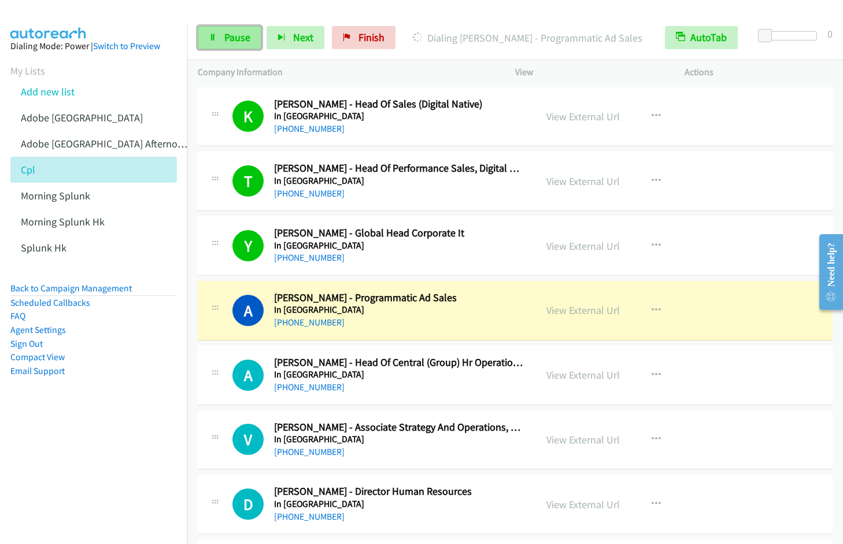
click at [230, 40] on span "Pause" at bounding box center [237, 37] width 26 height 13
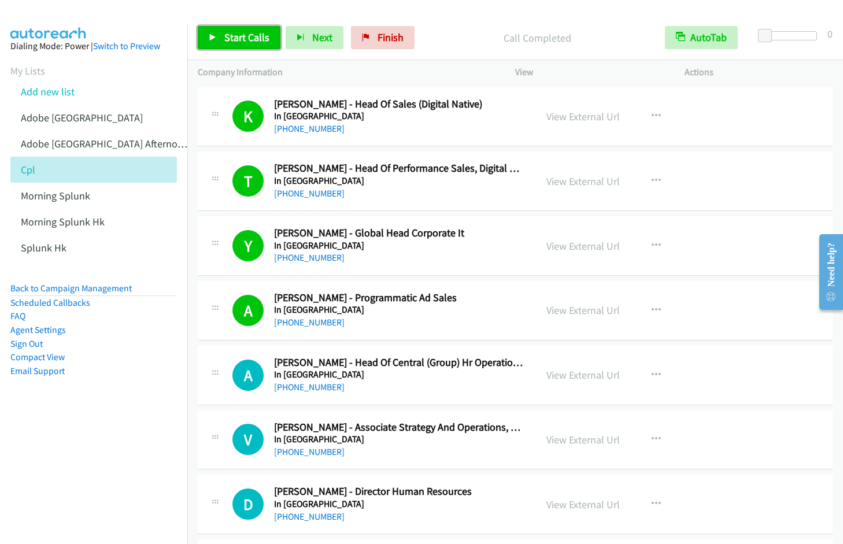
click at [253, 38] on span "Start Calls" at bounding box center [246, 37] width 45 height 13
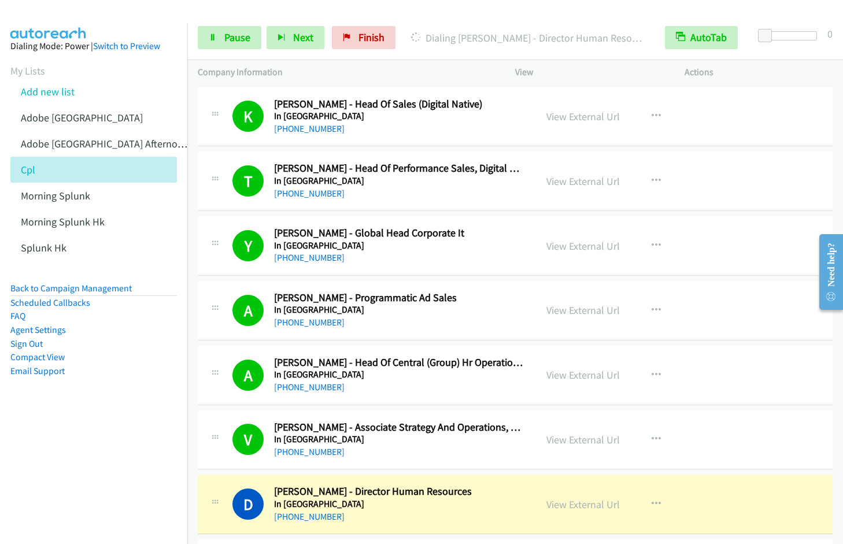
scroll to position [394, 0]
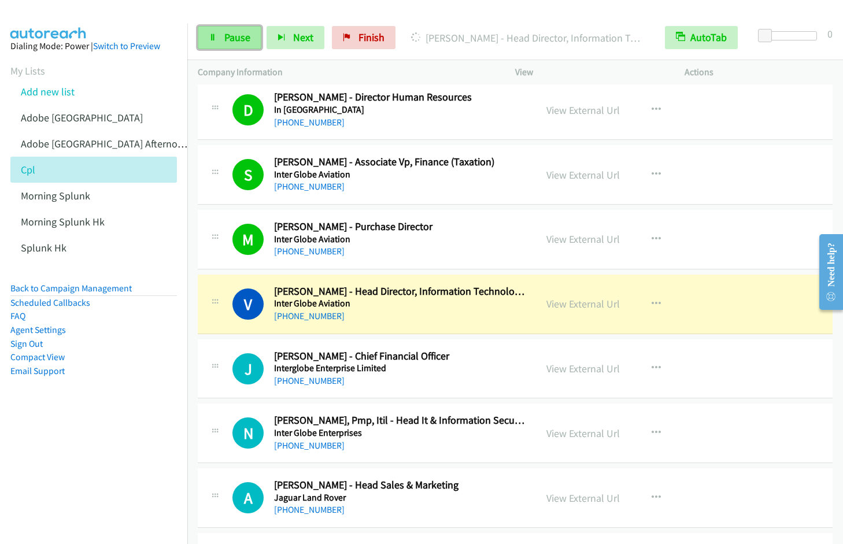
click at [222, 43] on link "Pause" at bounding box center [230, 37] width 64 height 23
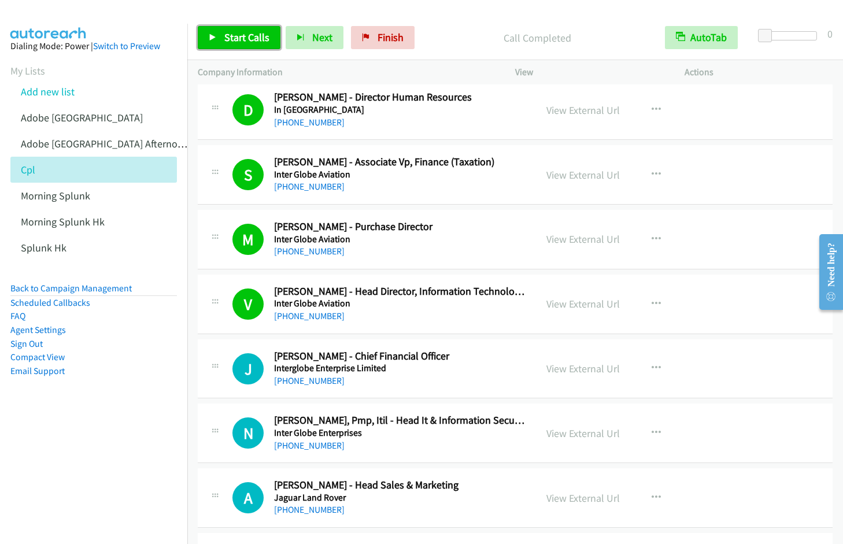
click at [223, 35] on link "Start Calls" at bounding box center [239, 37] width 83 height 23
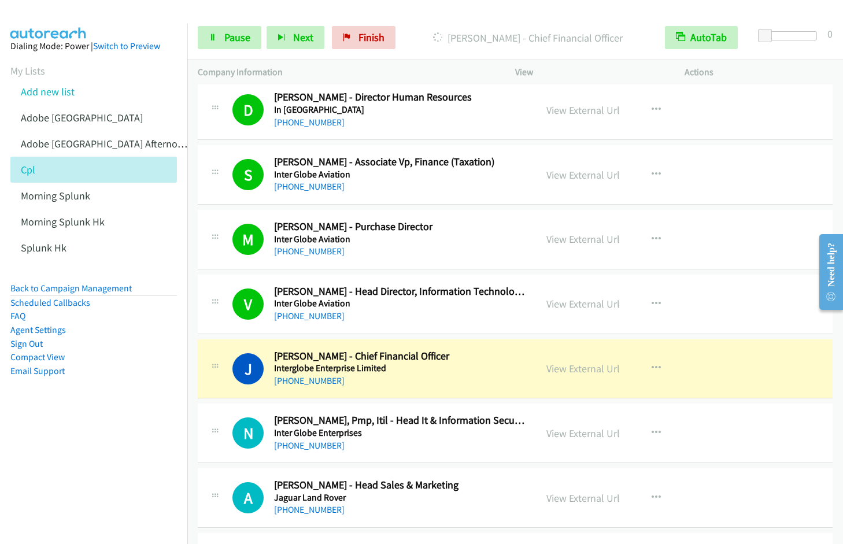
click at [106, 454] on nav "Dialing Mode: Power | Switch to Preview My Lists Add new list Adobe India Adobe…" at bounding box center [94, 296] width 188 height 544
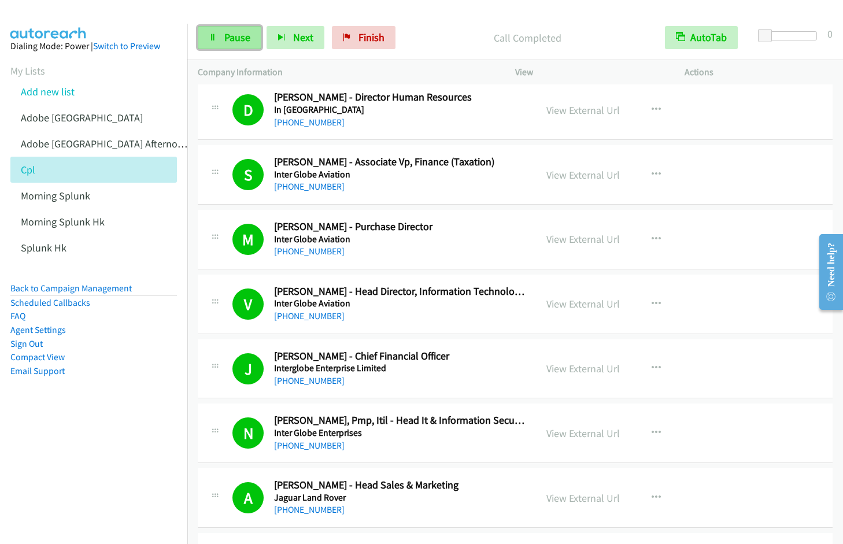
click at [242, 39] on span "Pause" at bounding box center [237, 37] width 26 height 13
click at [230, 36] on span "Start Calls" at bounding box center [246, 37] width 45 height 13
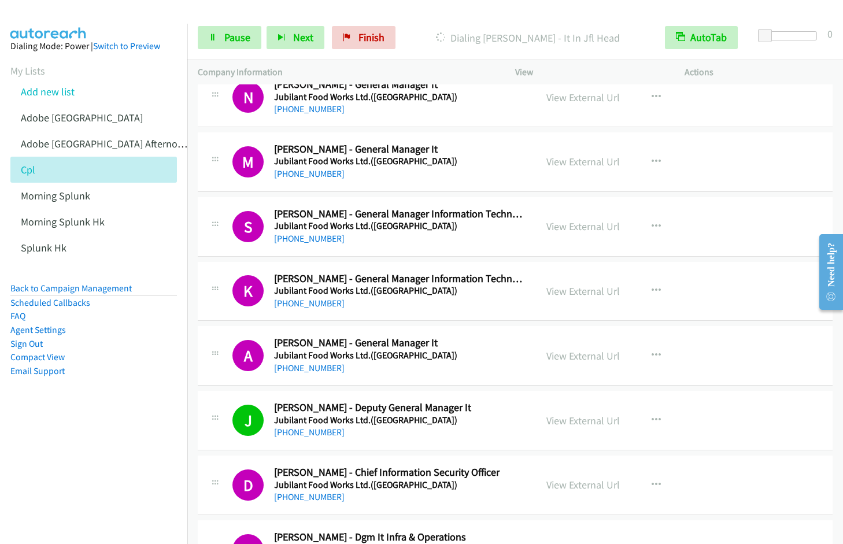
scroll to position [1578, 0]
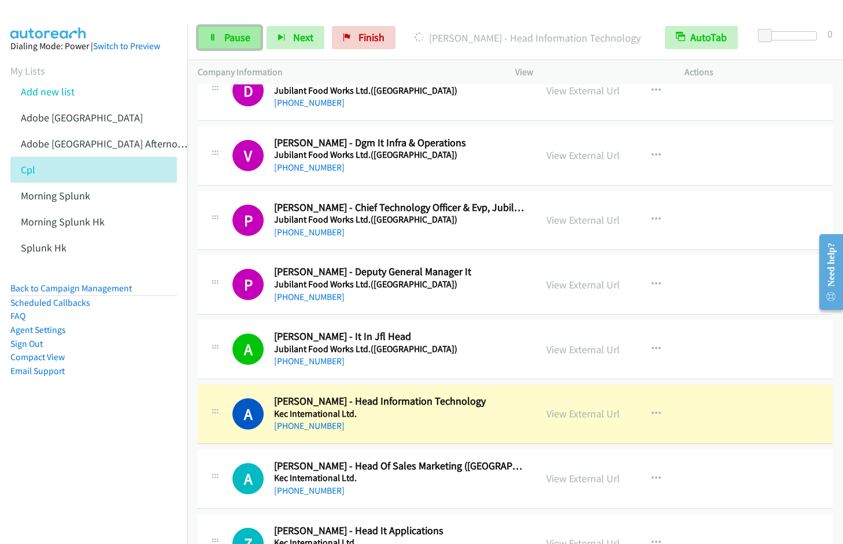
click at [223, 33] on link "Pause" at bounding box center [230, 37] width 64 height 23
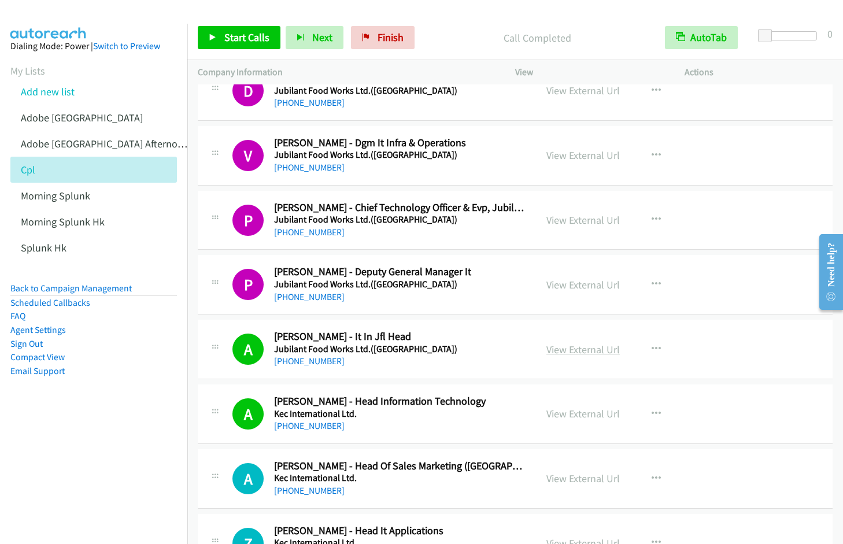
click at [589, 352] on link "View External Url" at bounding box center [583, 349] width 73 height 13
click at [233, 36] on span "Start Calls" at bounding box center [246, 37] width 45 height 13
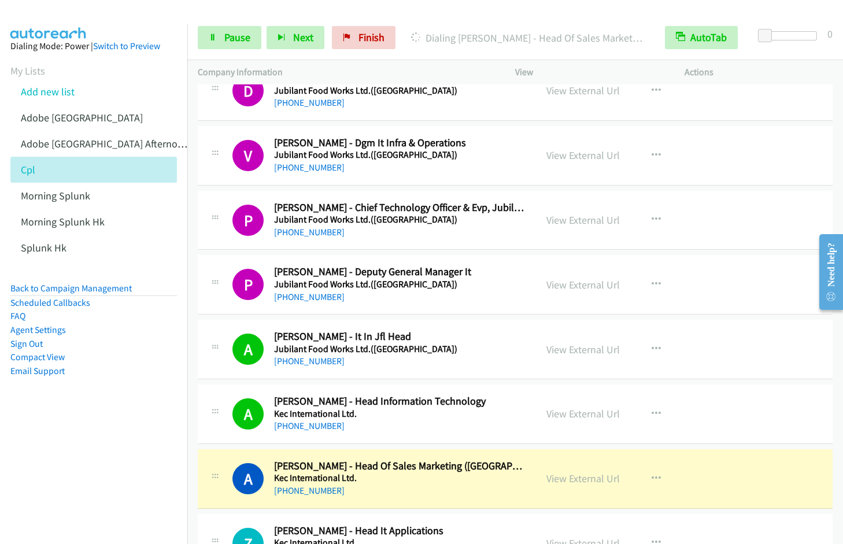
scroll to position [1972, 0]
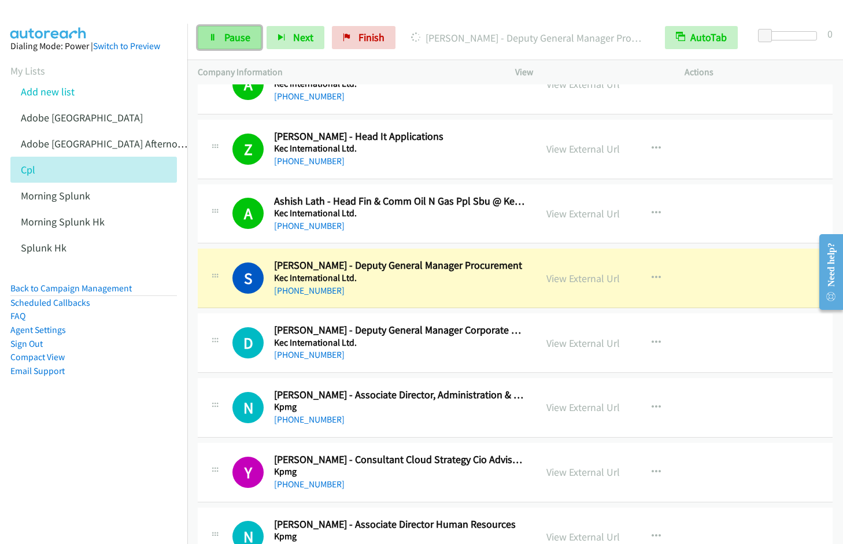
click at [237, 36] on span "Pause" at bounding box center [237, 37] width 26 height 13
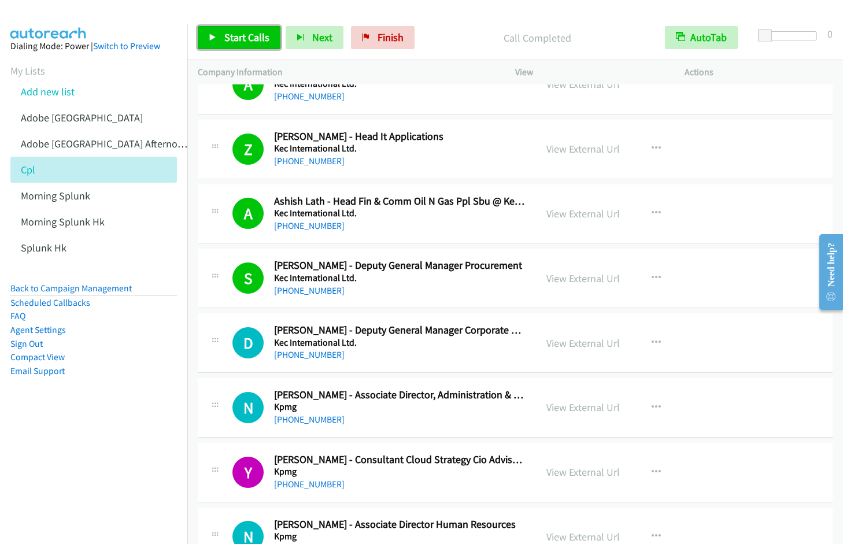
click at [249, 42] on span "Start Calls" at bounding box center [246, 37] width 45 height 13
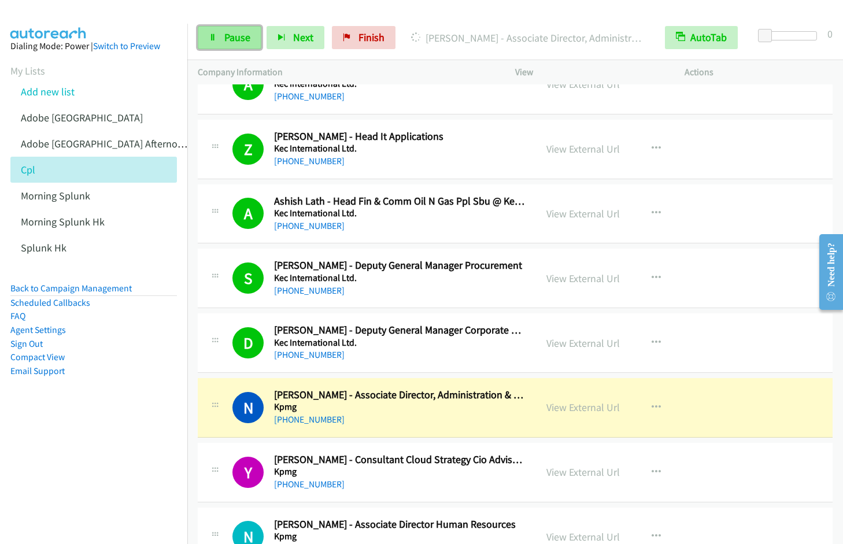
click at [224, 38] on span "Pause" at bounding box center [237, 37] width 26 height 13
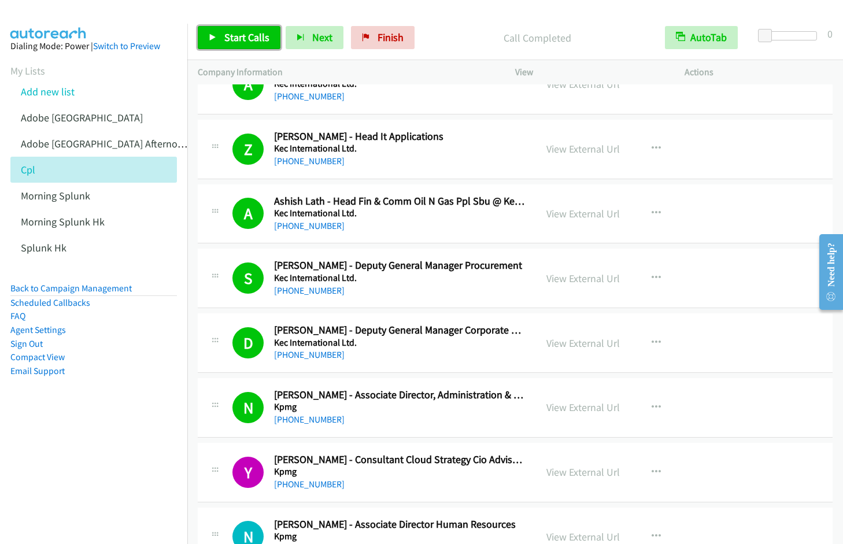
click at [249, 43] on span "Start Calls" at bounding box center [246, 37] width 45 height 13
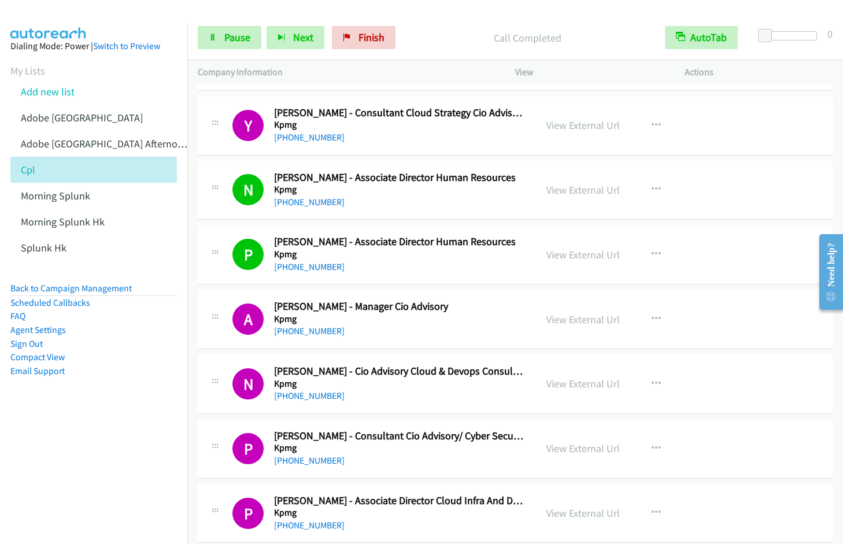
scroll to position [2714, 0]
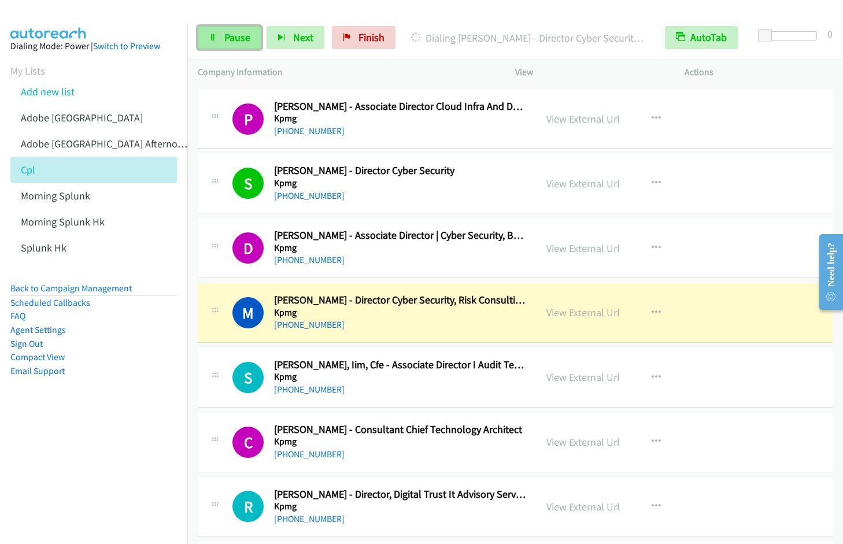
click at [243, 39] on span "Pause" at bounding box center [237, 37] width 26 height 13
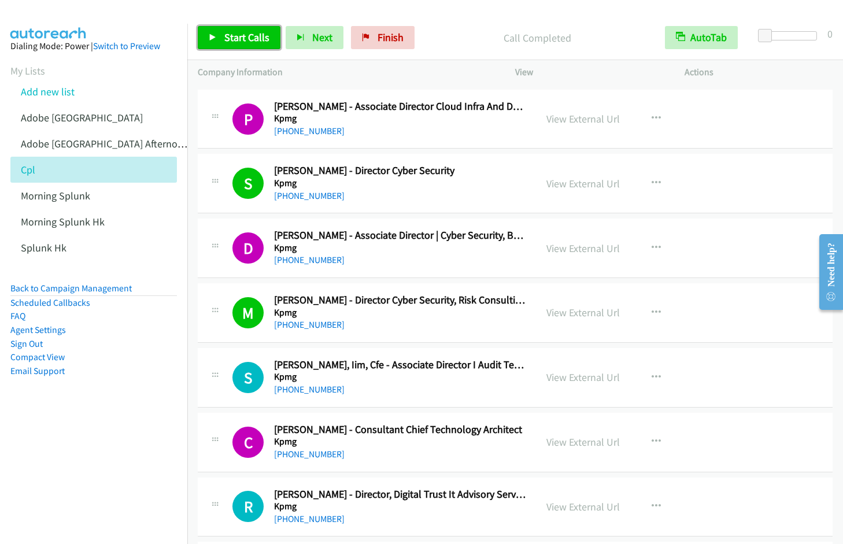
click at [246, 44] on link "Start Calls" at bounding box center [239, 37] width 83 height 23
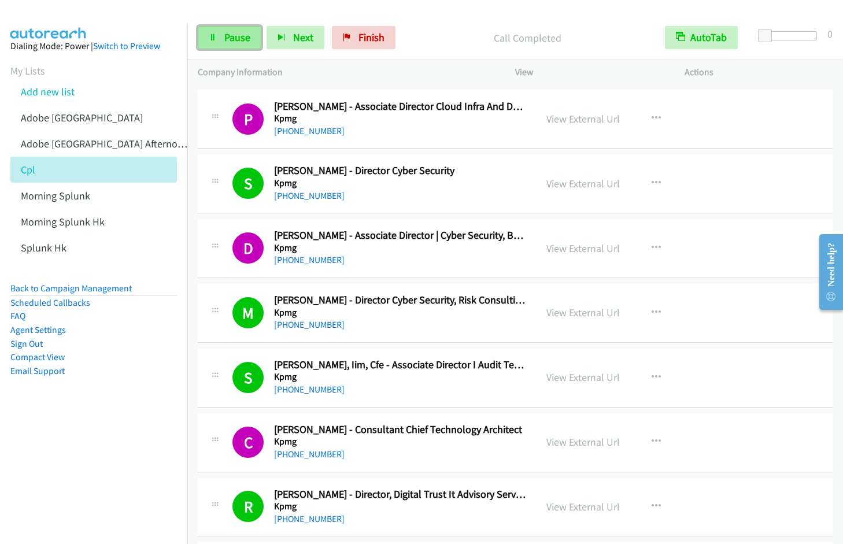
click at [222, 38] on link "Pause" at bounding box center [230, 37] width 64 height 23
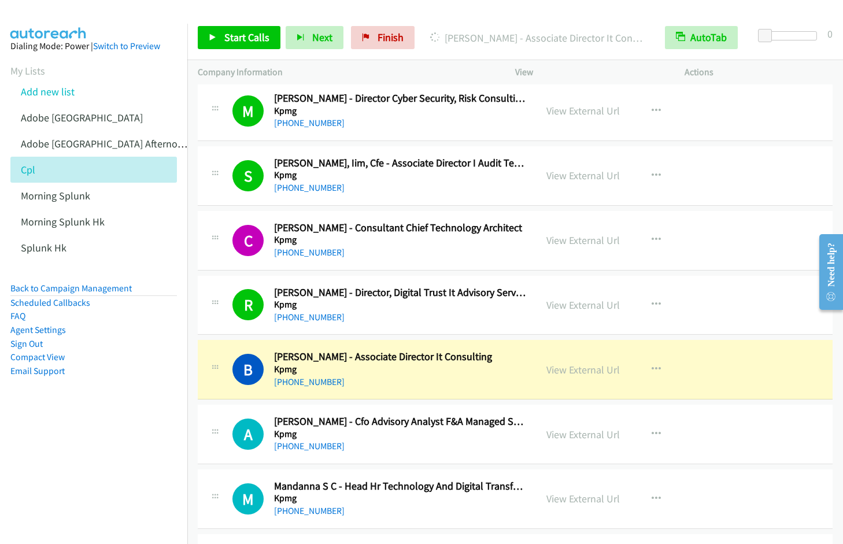
scroll to position [2934, 0]
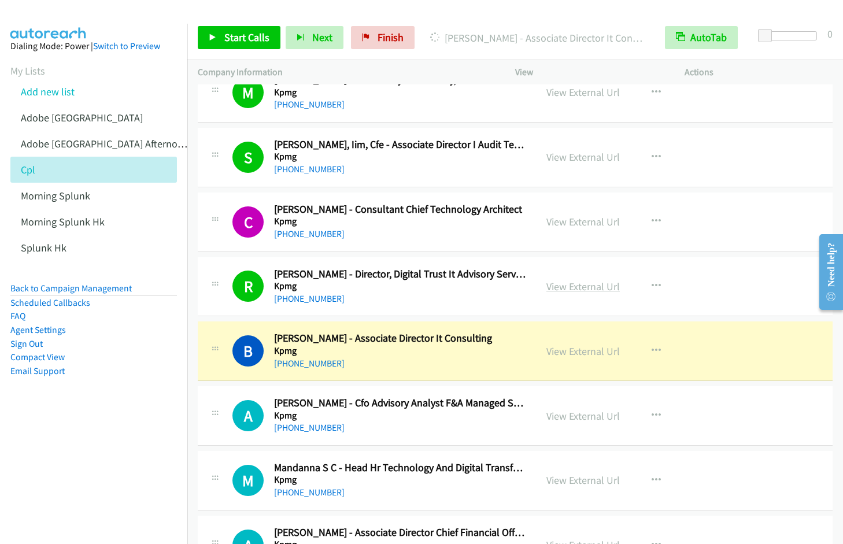
click at [560, 290] on link "View External Url" at bounding box center [583, 286] width 73 height 13
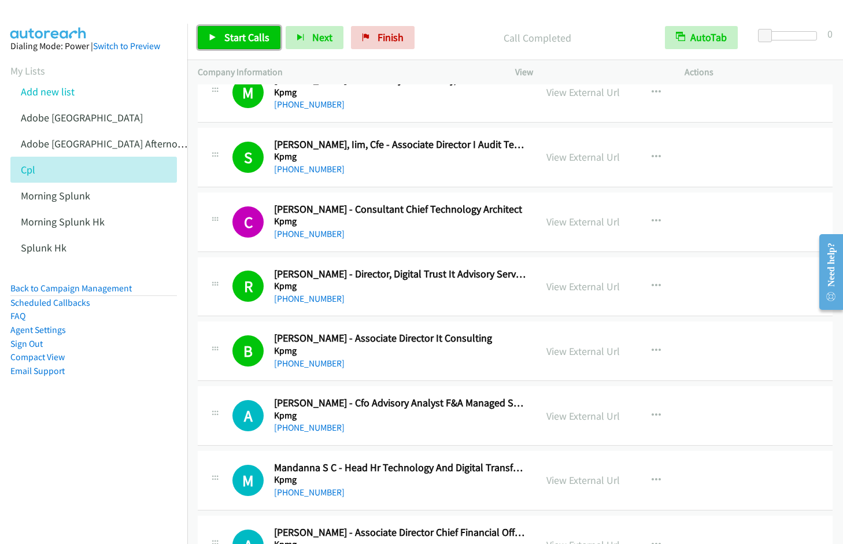
click at [223, 36] on link "Start Calls" at bounding box center [239, 37] width 83 height 23
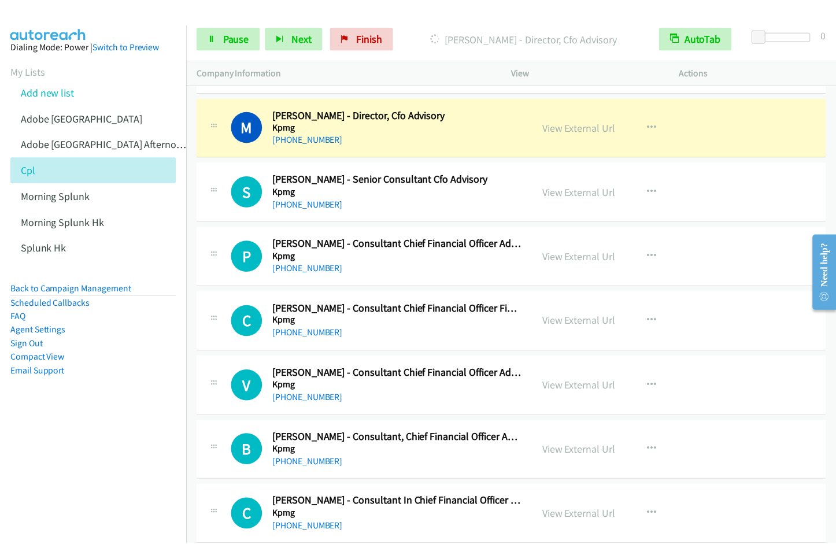
scroll to position [3704, 0]
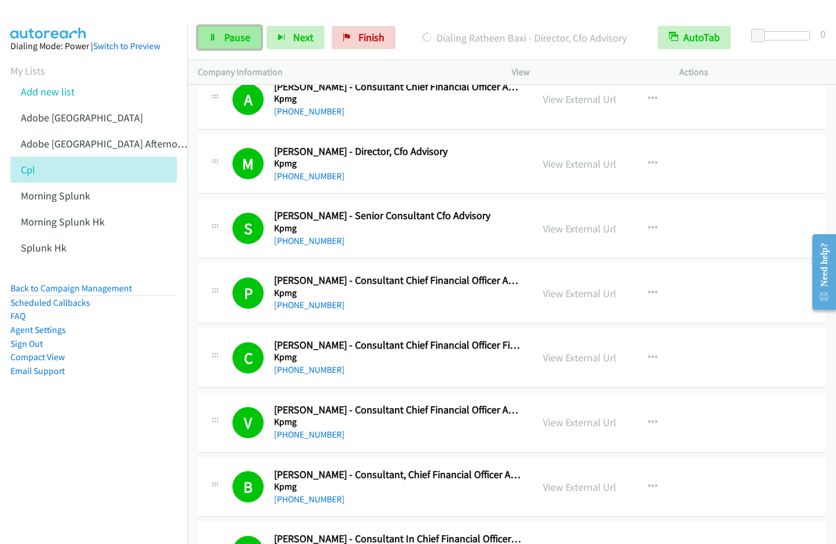
click at [237, 43] on span "Pause" at bounding box center [237, 37] width 26 height 13
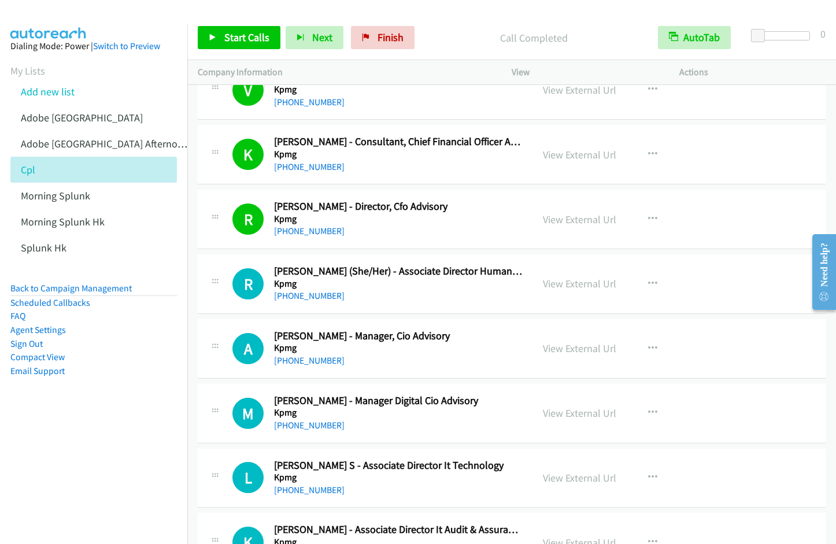
scroll to position [4399, 0]
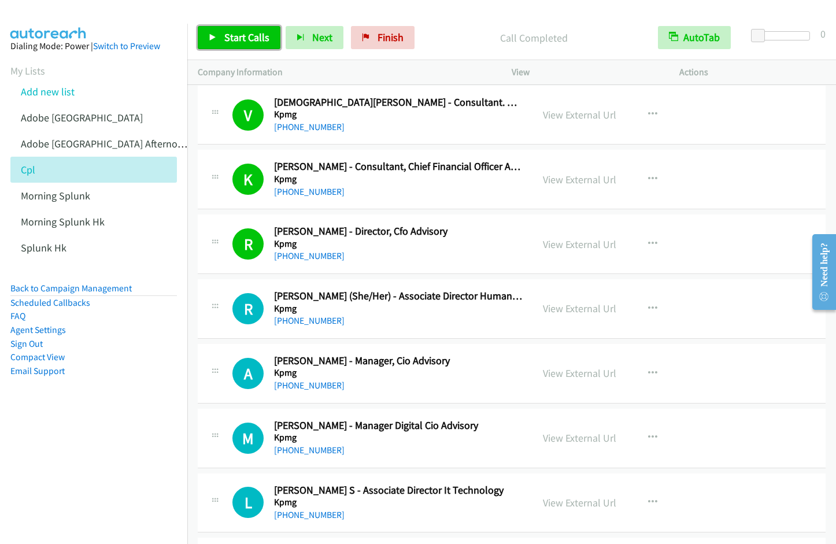
drag, startPoint x: 217, startPoint y: 40, endPoint x: 280, endPoint y: 75, distance: 71.7
click at [217, 40] on link "Start Calls" at bounding box center [239, 37] width 83 height 23
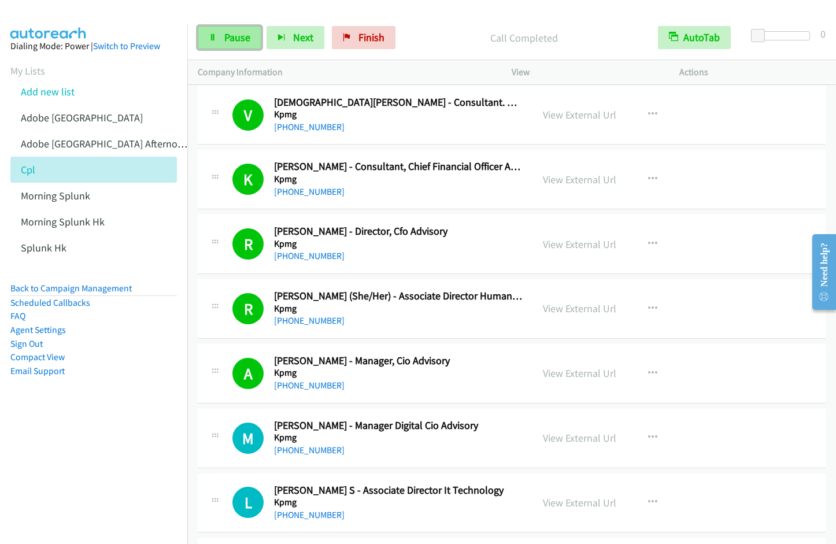
click at [237, 46] on link "Pause" at bounding box center [230, 37] width 64 height 23
click at [235, 42] on span "Start Calls" at bounding box center [246, 37] width 45 height 13
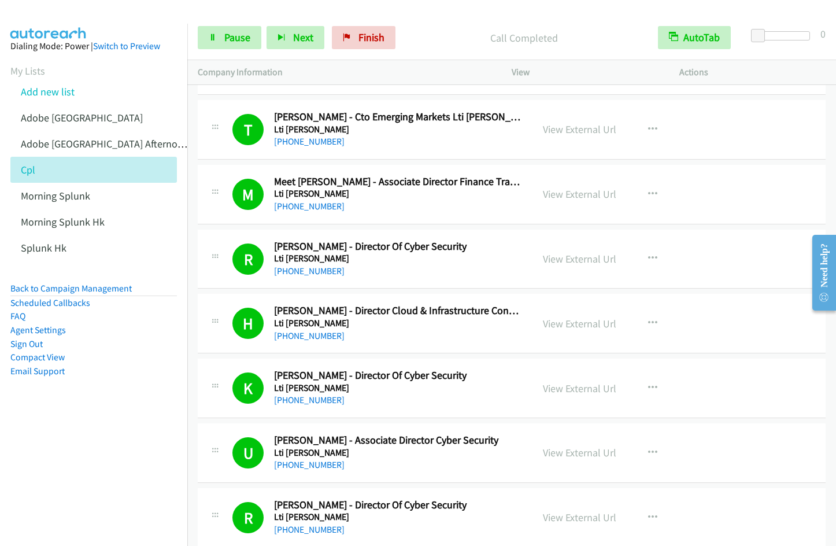
scroll to position [5686, 0]
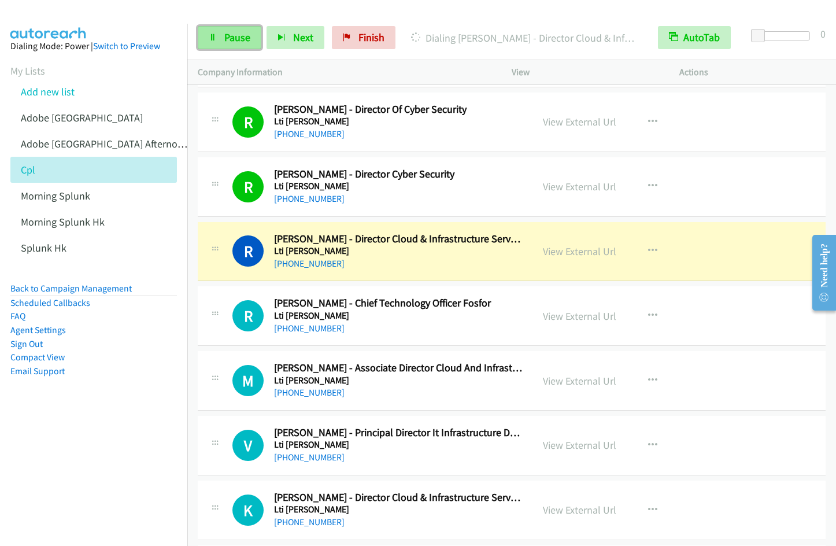
click at [234, 42] on span "Pause" at bounding box center [237, 37] width 26 height 13
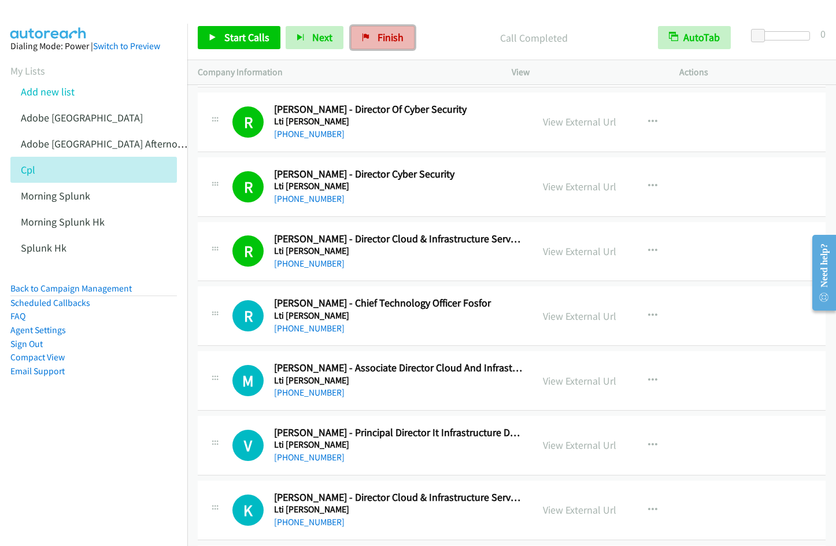
click at [380, 40] on span "Finish" at bounding box center [391, 37] width 26 height 13
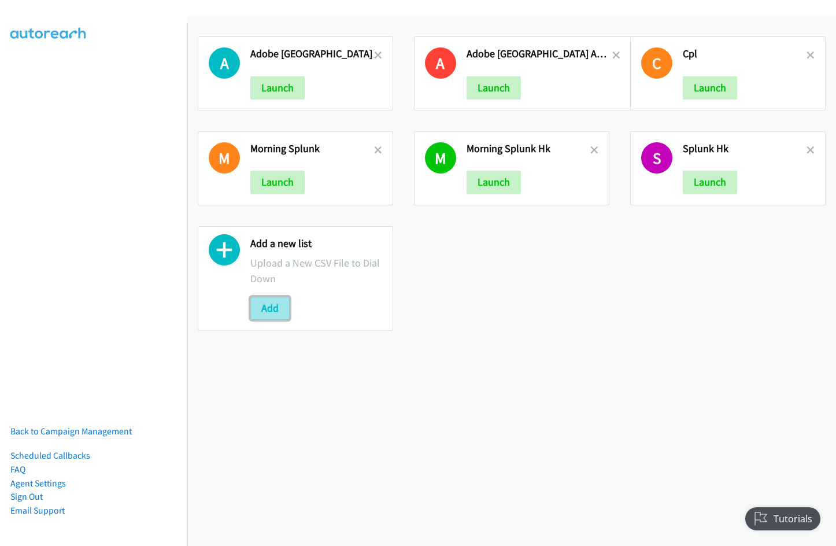
click at [257, 300] on button "Add" at bounding box center [269, 308] width 39 height 23
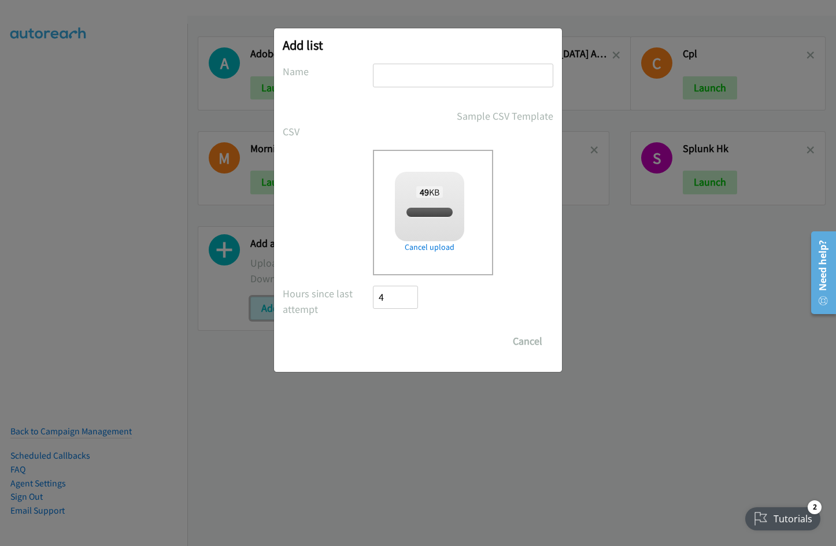
checkbox input "true"
click at [413, 75] on input "text" at bounding box center [463, 76] width 180 height 24
type input "CPL Split 1"
click at [373, 330] on input "Save List" at bounding box center [403, 341] width 61 height 23
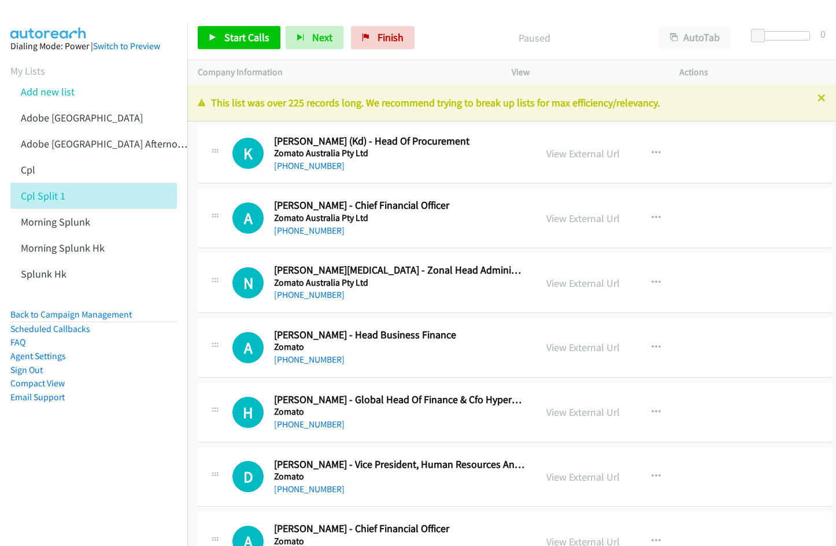
click at [491, 21] on div "Start Calls Pause Next Finish Paused AutoTab AutoTab 0" at bounding box center [511, 38] width 649 height 45
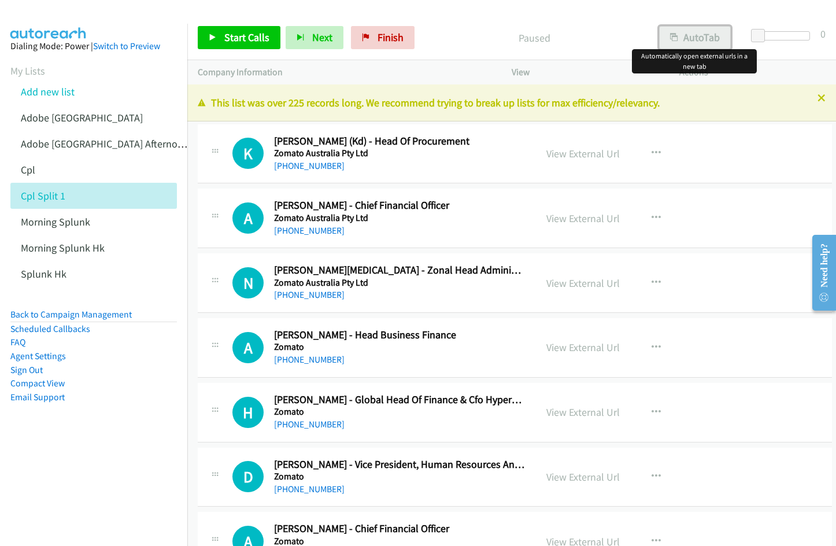
click at [705, 39] on button "AutoTab" at bounding box center [695, 37] width 72 height 23
click at [226, 42] on span "Start Calls" at bounding box center [246, 37] width 45 height 13
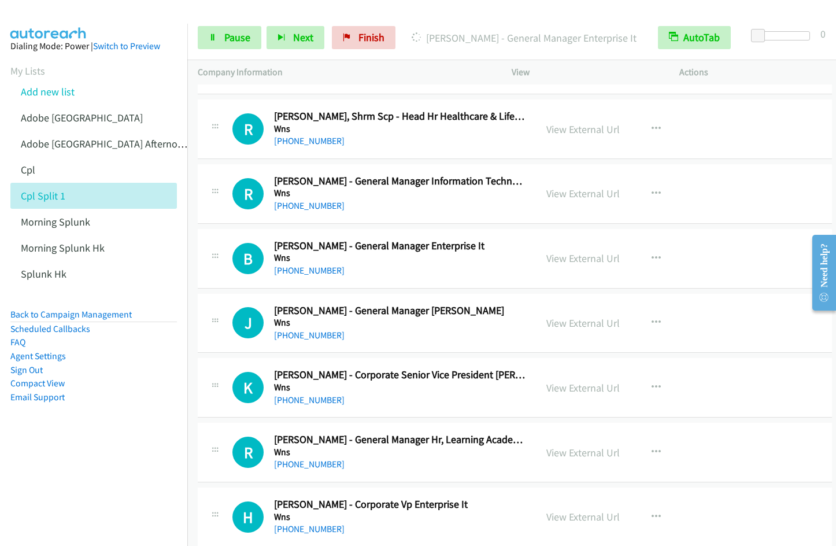
scroll to position [1585, 0]
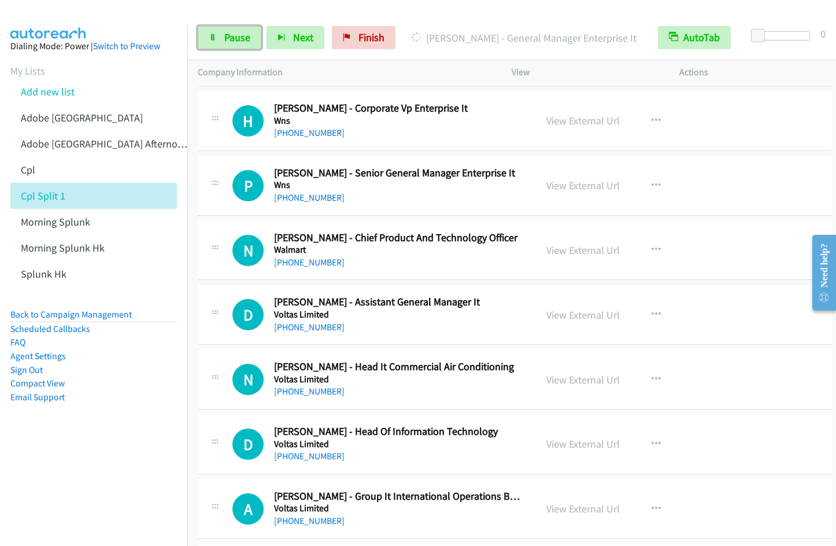
drag, startPoint x: 219, startPoint y: 40, endPoint x: 573, endPoint y: 147, distance: 369.8
click at [220, 40] on link "Pause" at bounding box center [230, 37] width 64 height 23
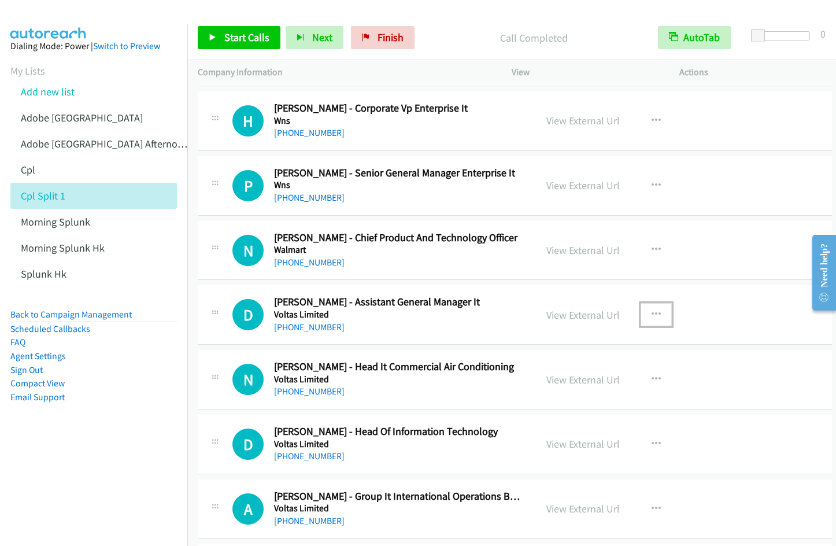
click at [652, 314] on icon "button" at bounding box center [656, 314] width 9 height 9
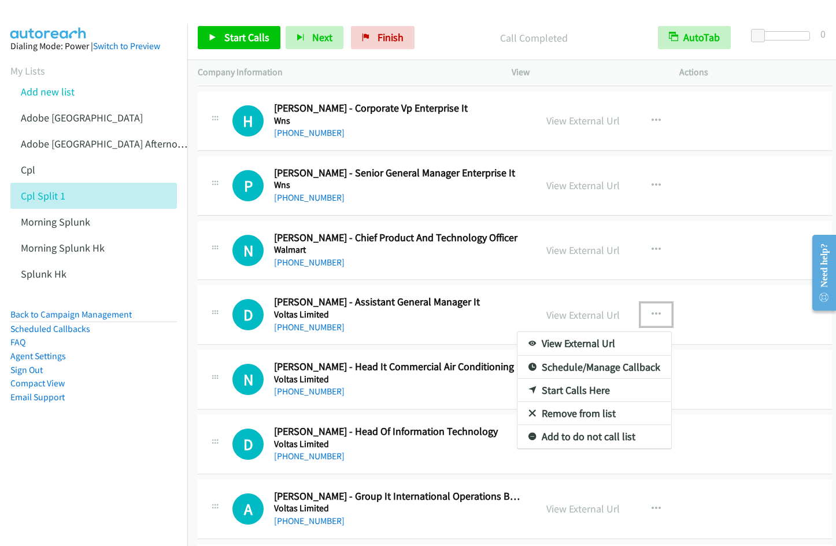
click at [559, 389] on link "Start Calls Here" at bounding box center [595, 390] width 154 height 23
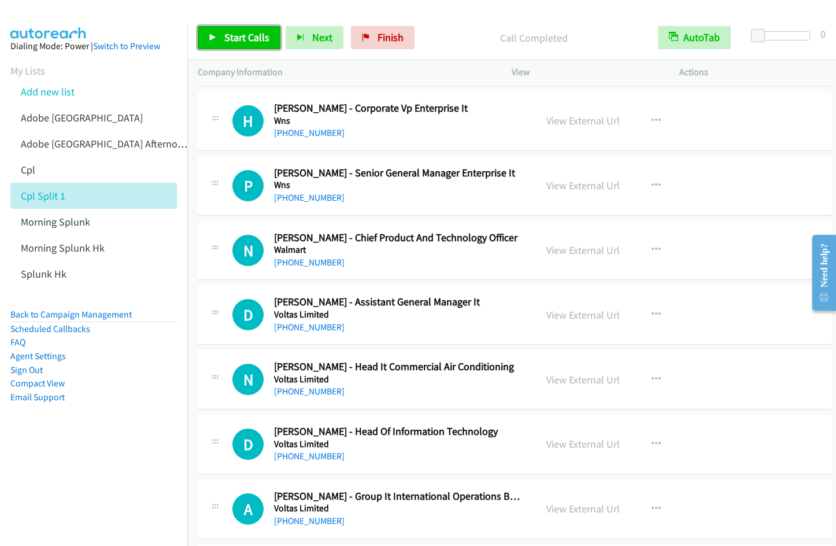
click at [242, 39] on span "Start Calls" at bounding box center [246, 37] width 45 height 13
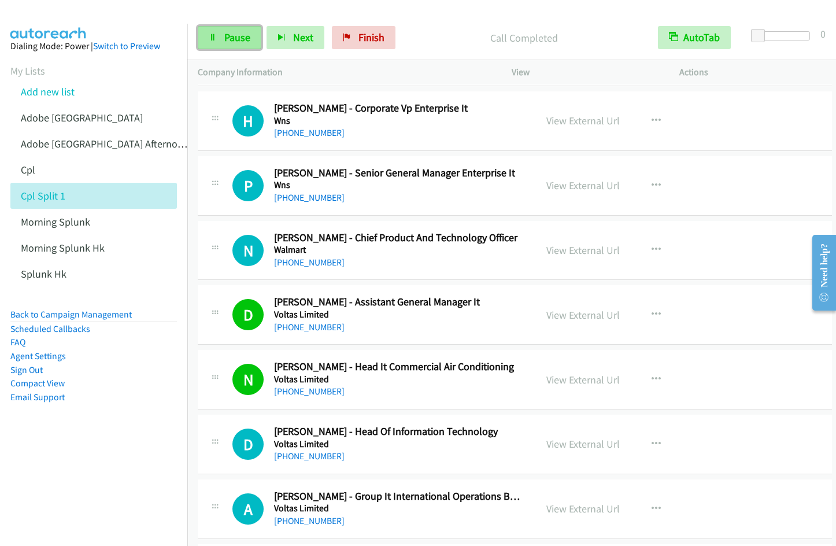
click at [226, 42] on span "Pause" at bounding box center [237, 37] width 26 height 13
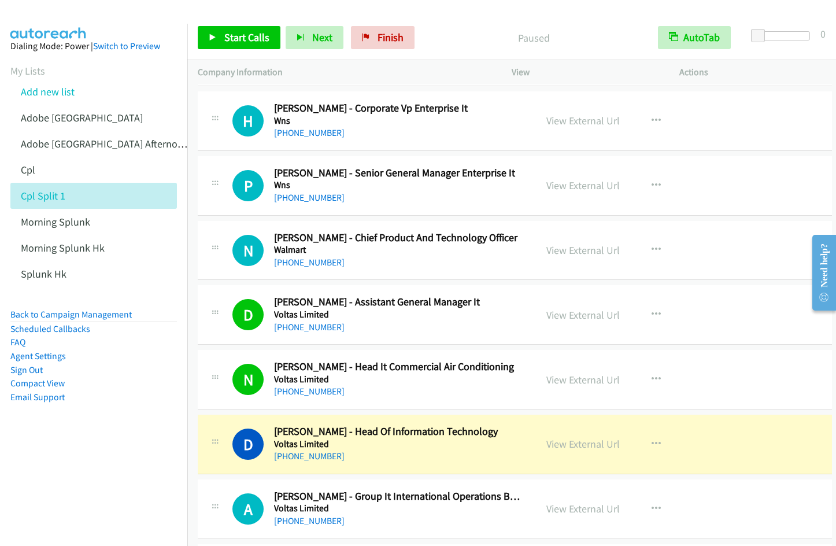
click at [473, 13] on div at bounding box center [413, 22] width 826 height 45
